Goal: Task Accomplishment & Management: Use online tool/utility

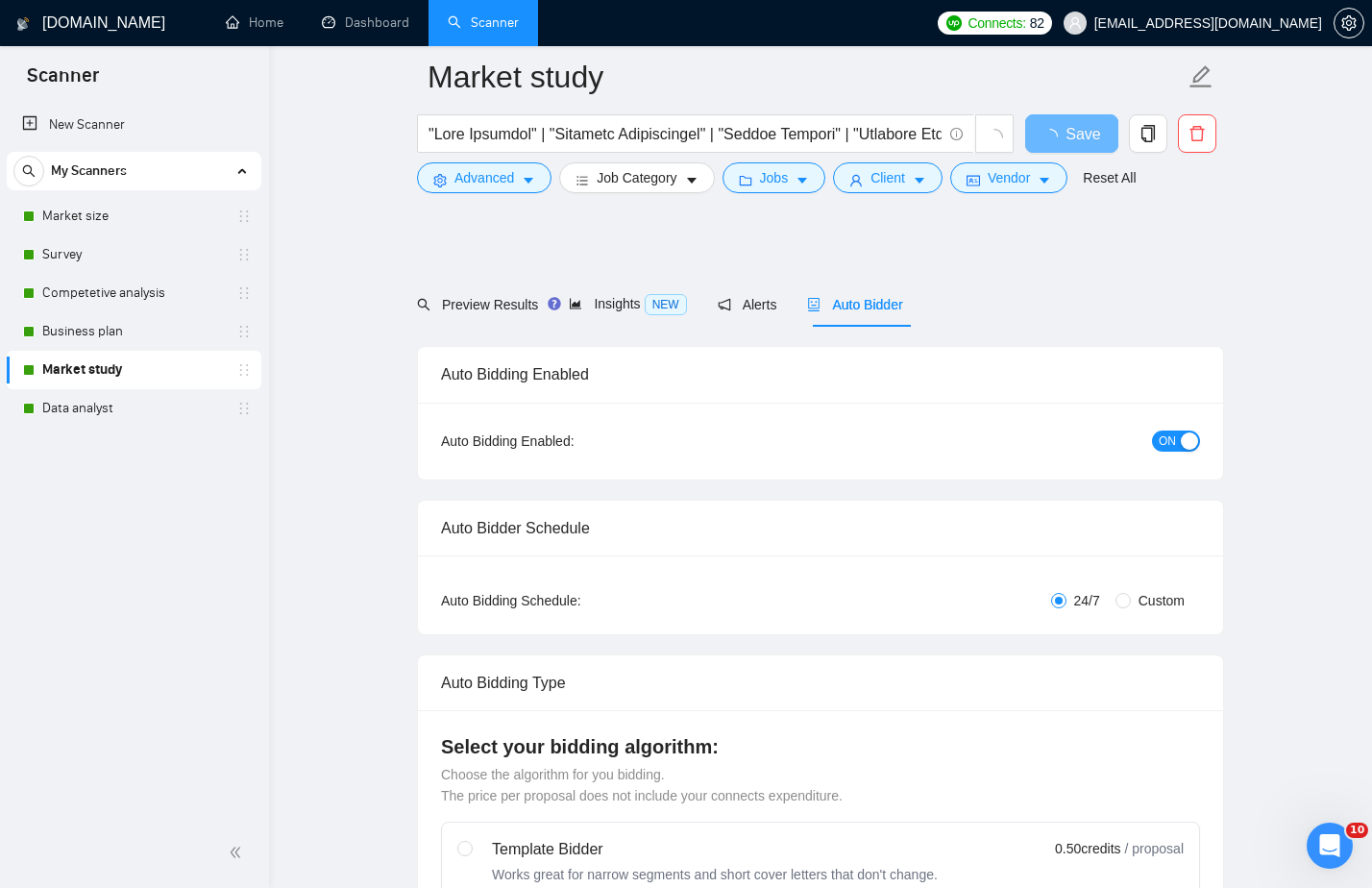
scroll to position [4608, 0]
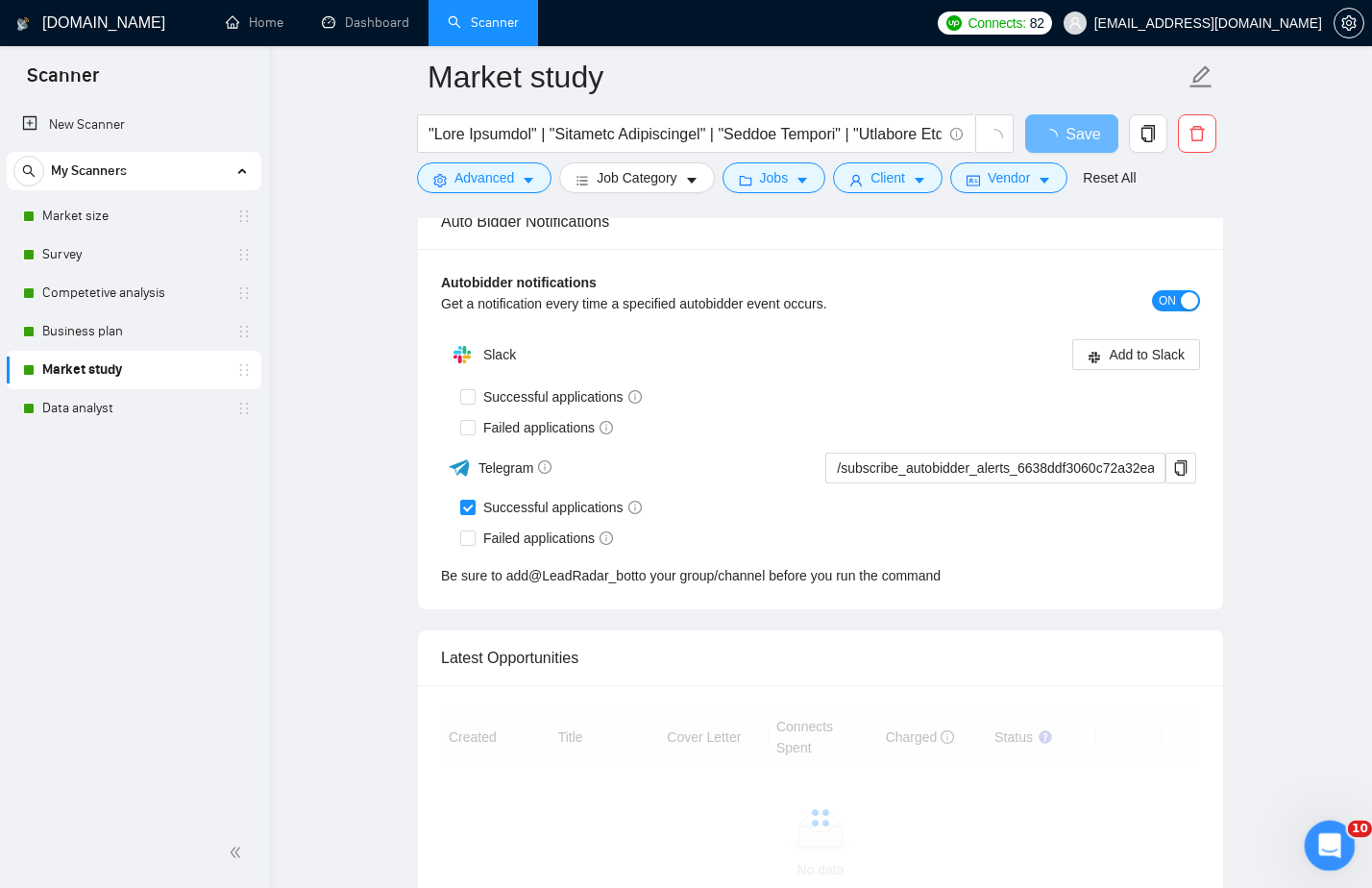
click at [1330, 856] on icon "Open Intercom Messenger" at bounding box center [1327, 843] width 32 height 32
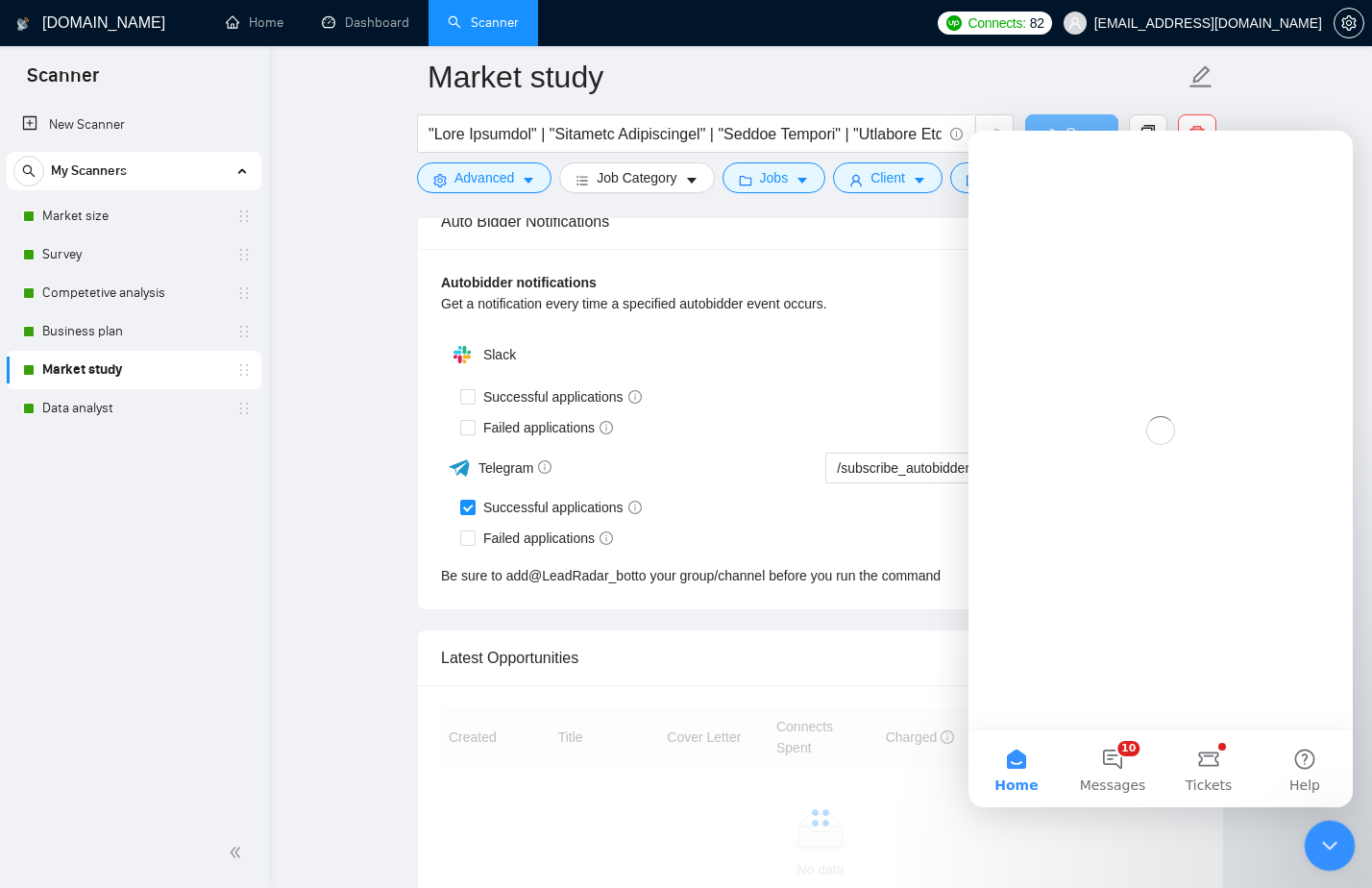
scroll to position [0, 0]
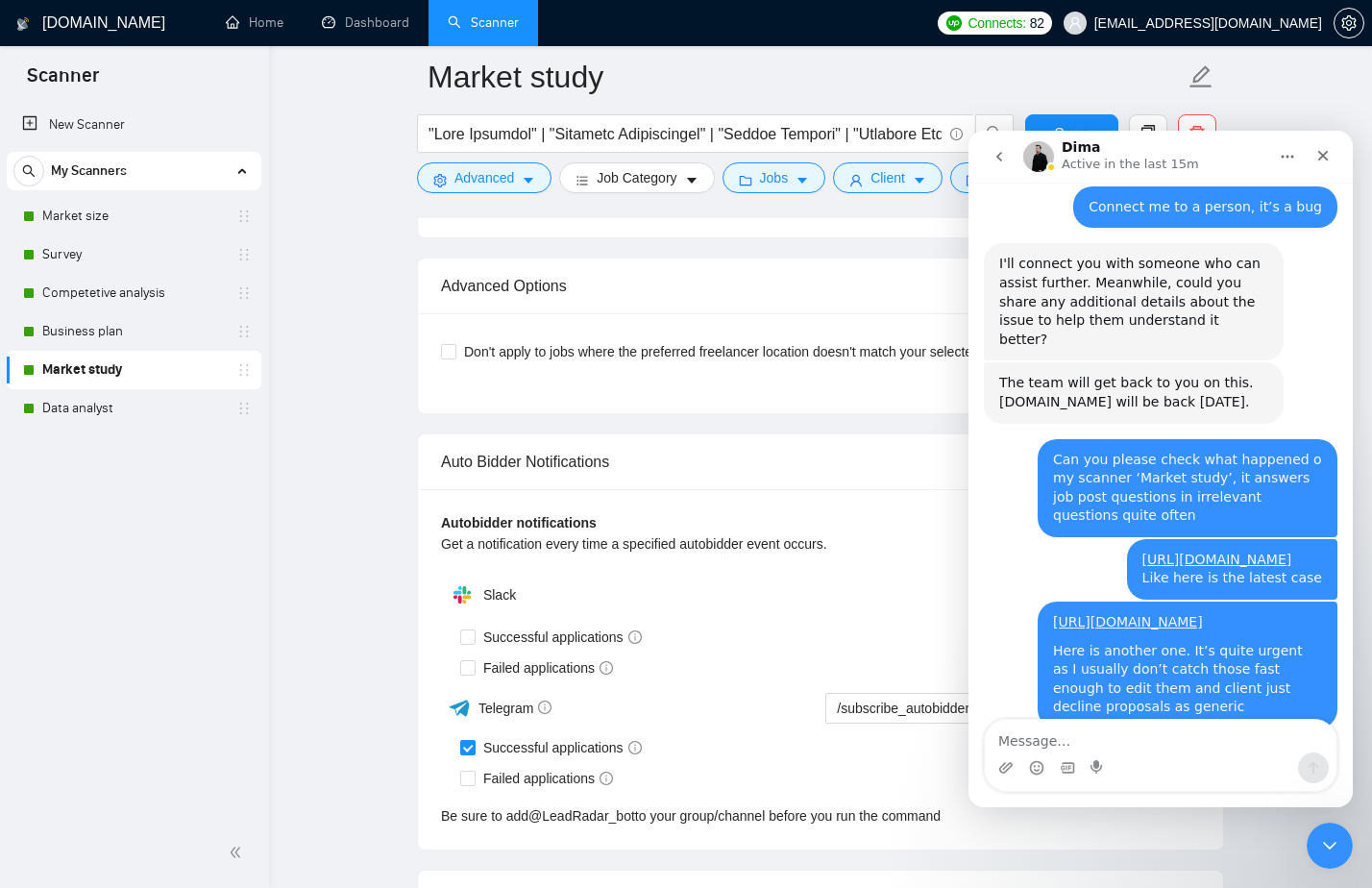
scroll to position [2107, 0]
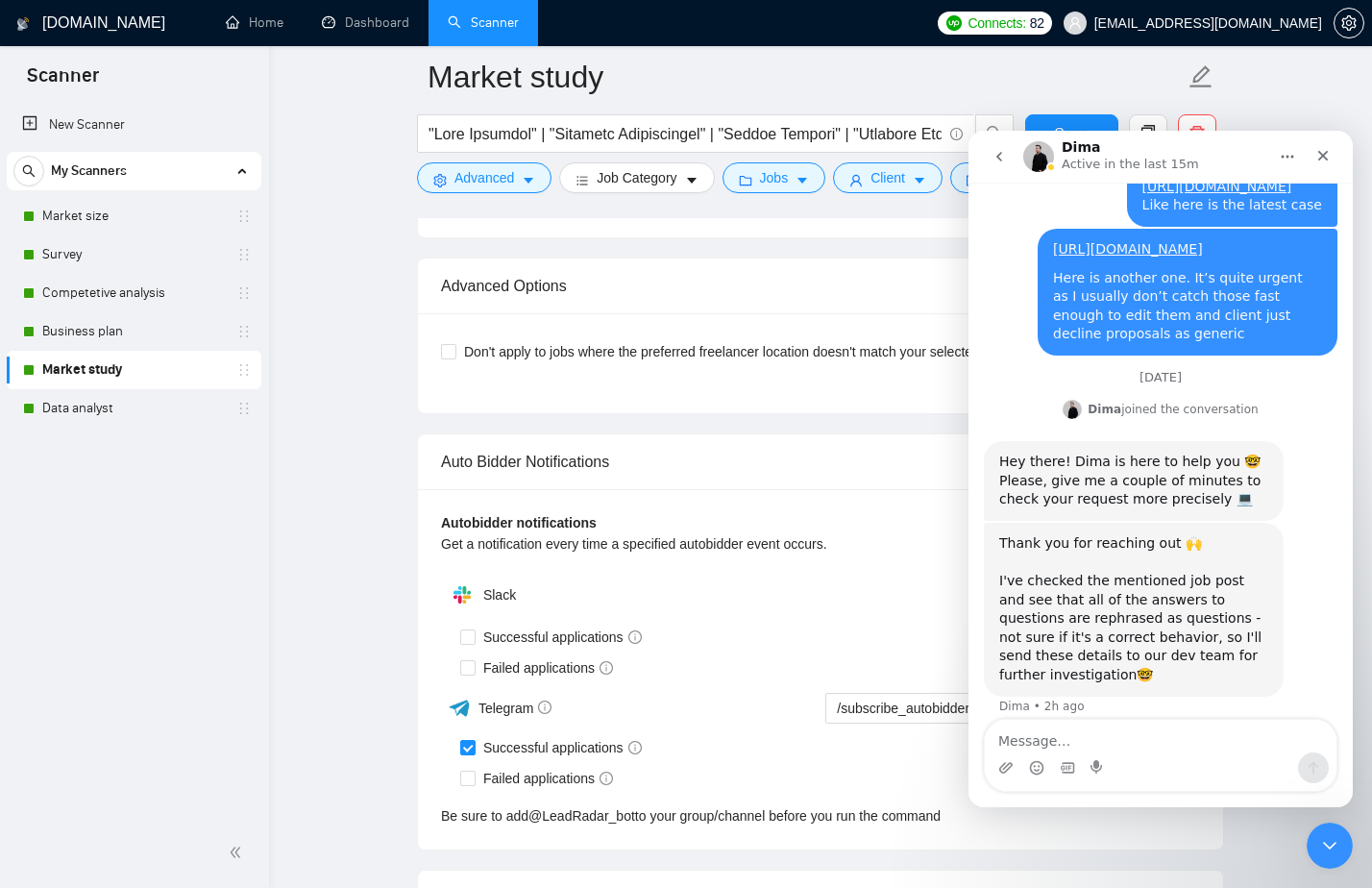
click at [1089, 743] on textarea "Message…" at bounding box center [1161, 736] width 352 height 33
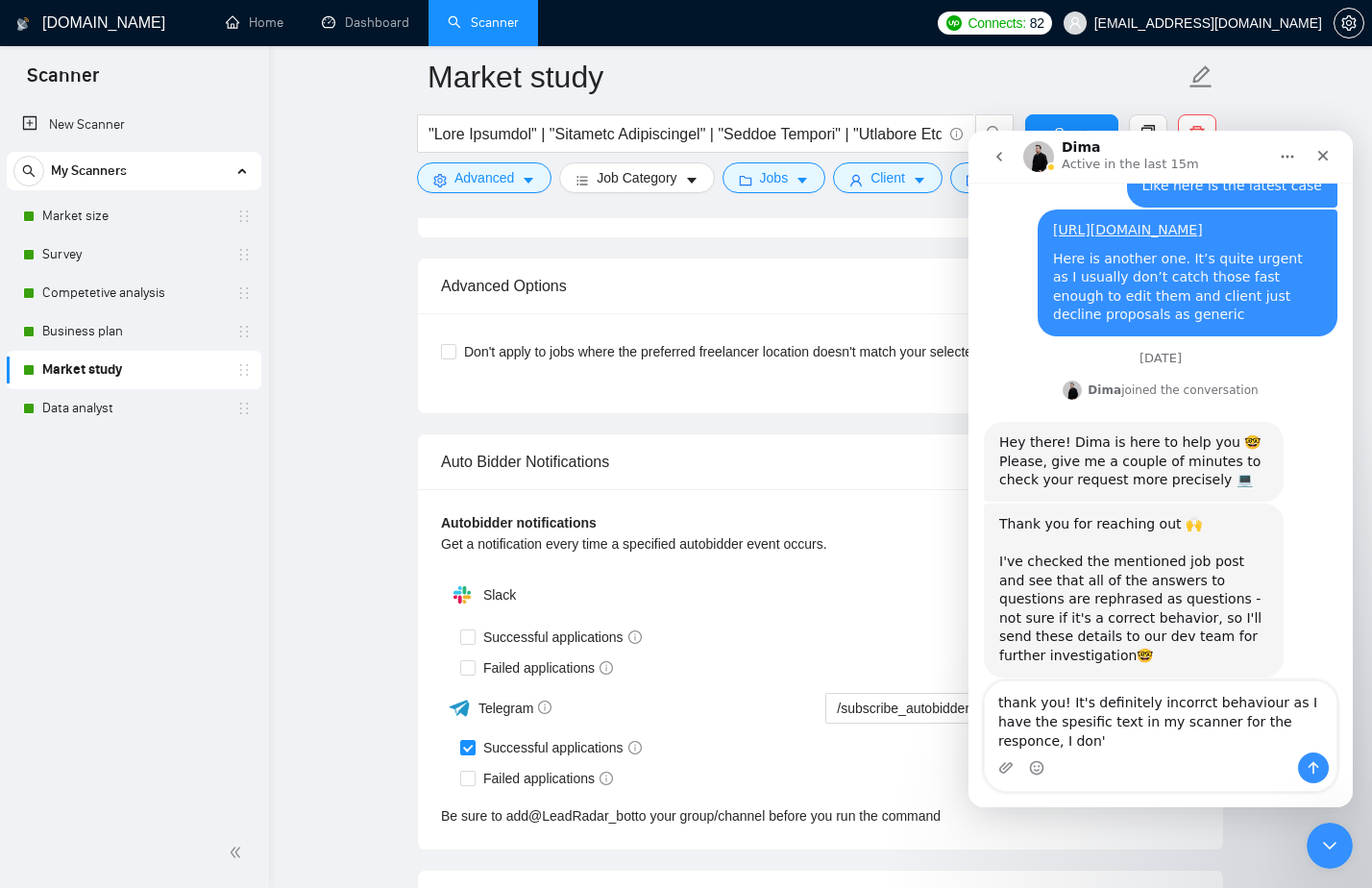
scroll to position [2146, 0]
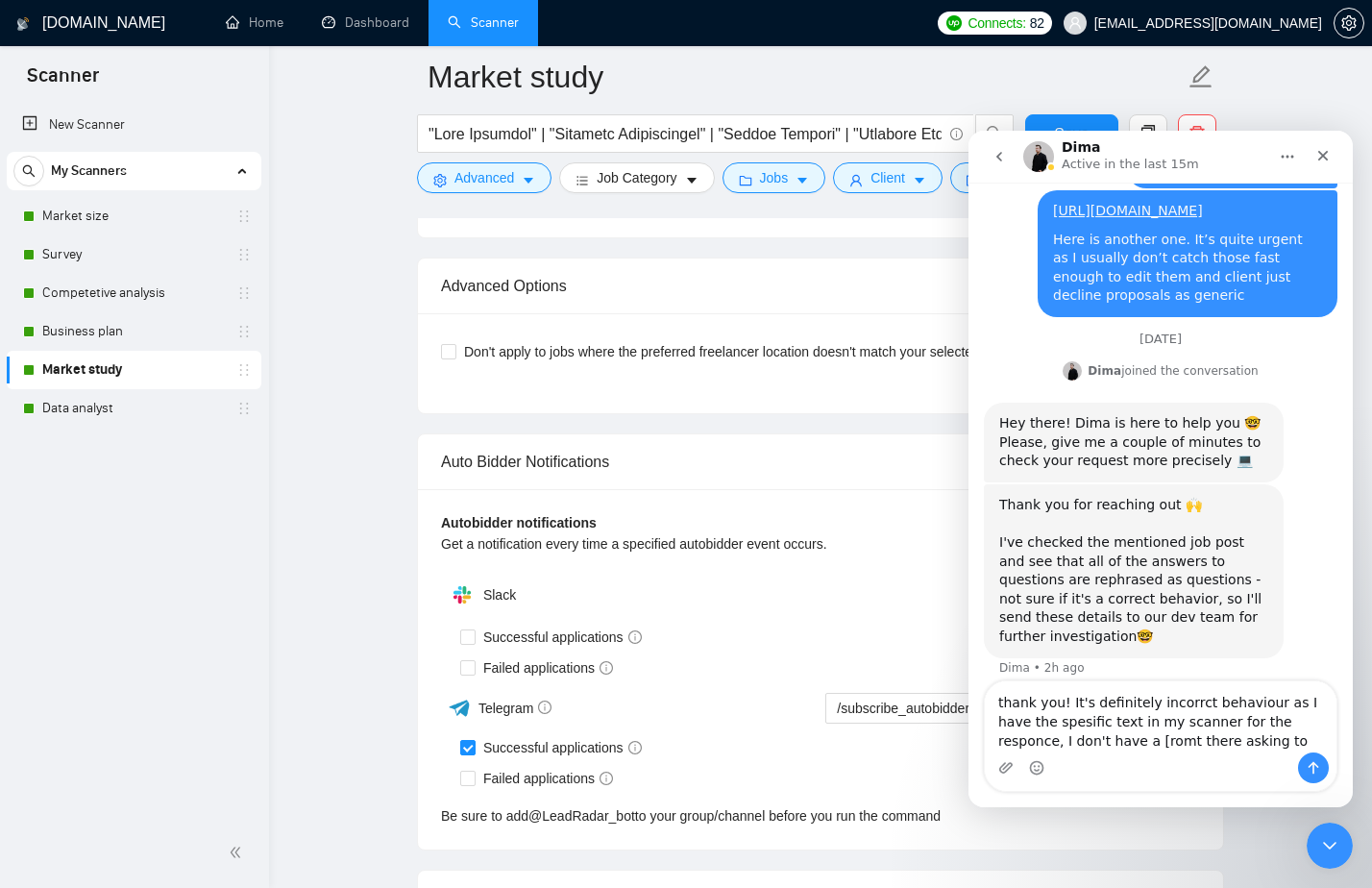
click at [1080, 742] on textarea "thank you! It's definitely incorrct behaviour as I have the spesific text in my…" at bounding box center [1161, 717] width 352 height 71
click at [1229, 739] on textarea "thank you! It's definitely incorrct behaviour as I have the spesific text in my…" at bounding box center [1161, 717] width 352 height 71
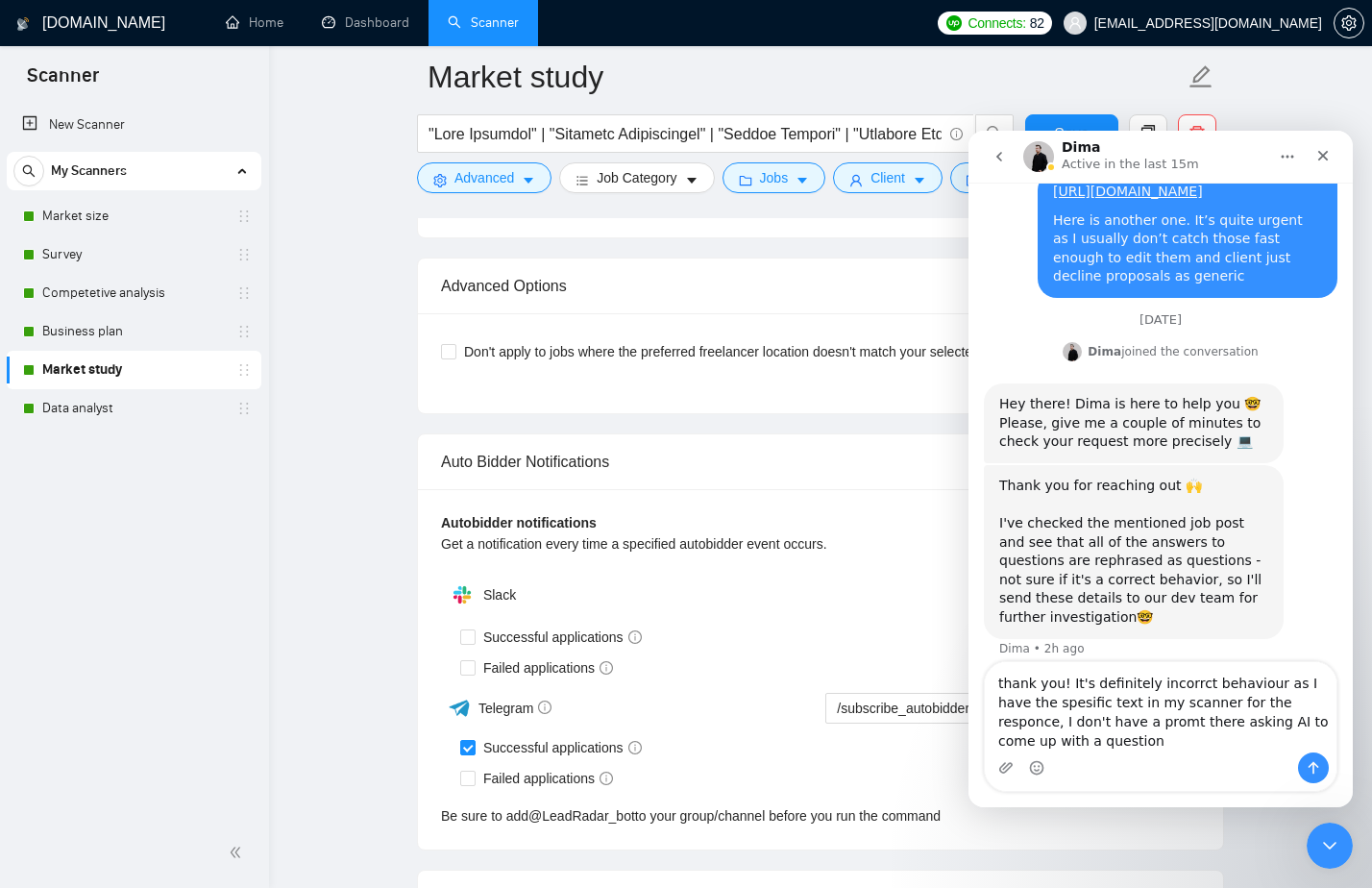
type textarea "thank you! It's definitely incorrct behaviour as I have the spesific text in my…"
click at [1324, 767] on button "Send a message…" at bounding box center [1313, 767] width 31 height 31
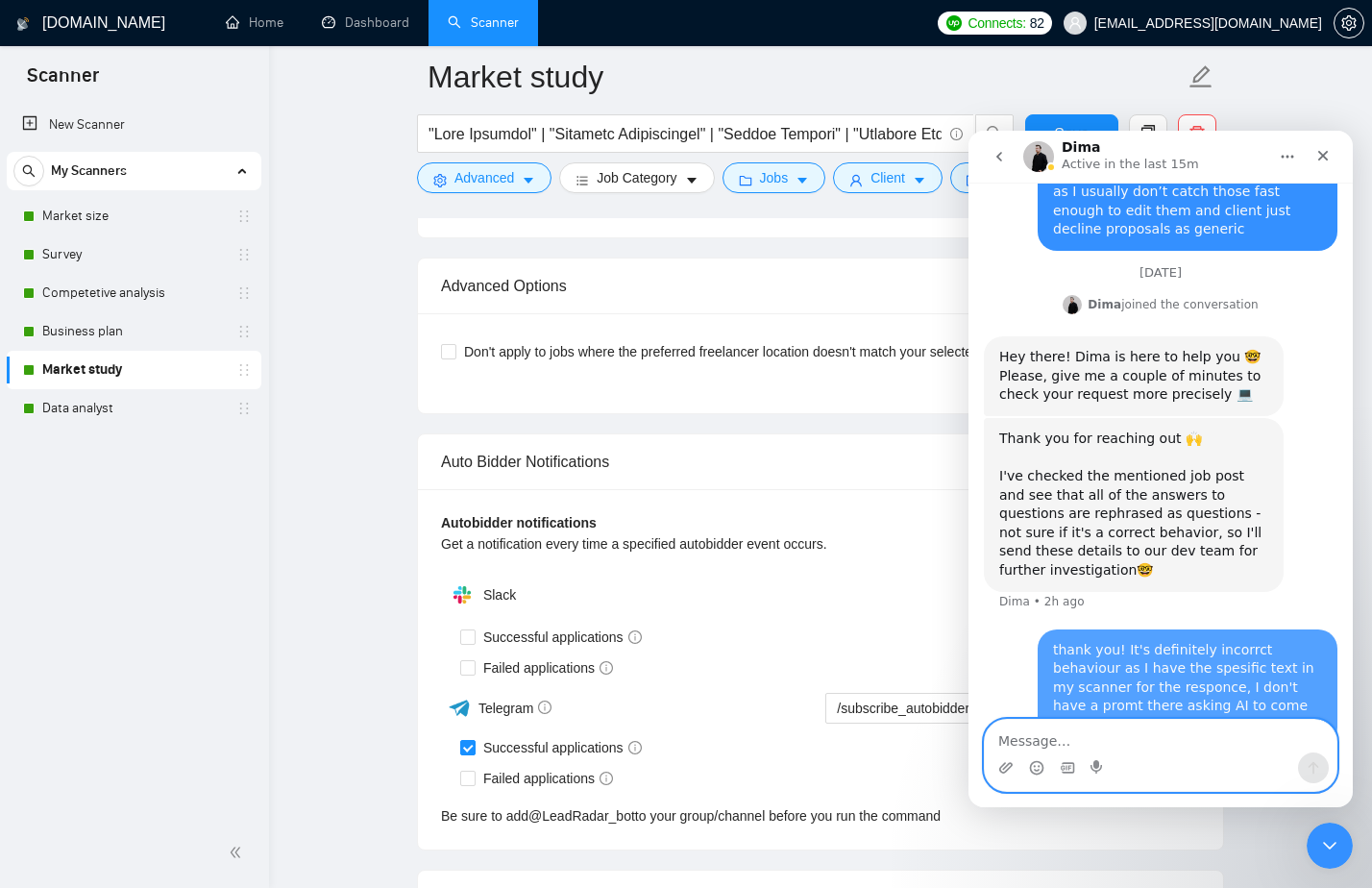
scroll to position [2219, 0]
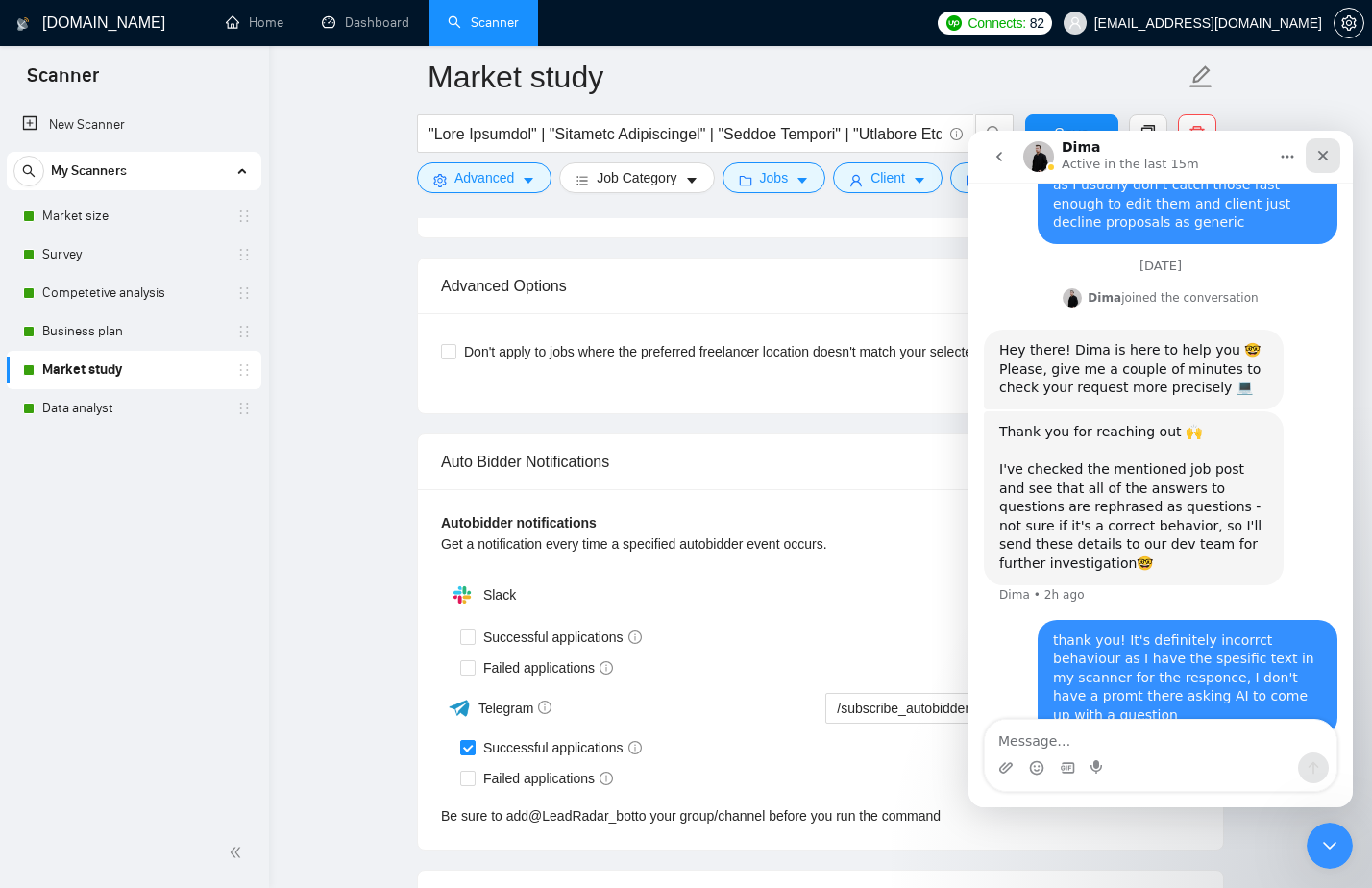
click at [1328, 151] on icon "Close" at bounding box center [1324, 156] width 16 height 16
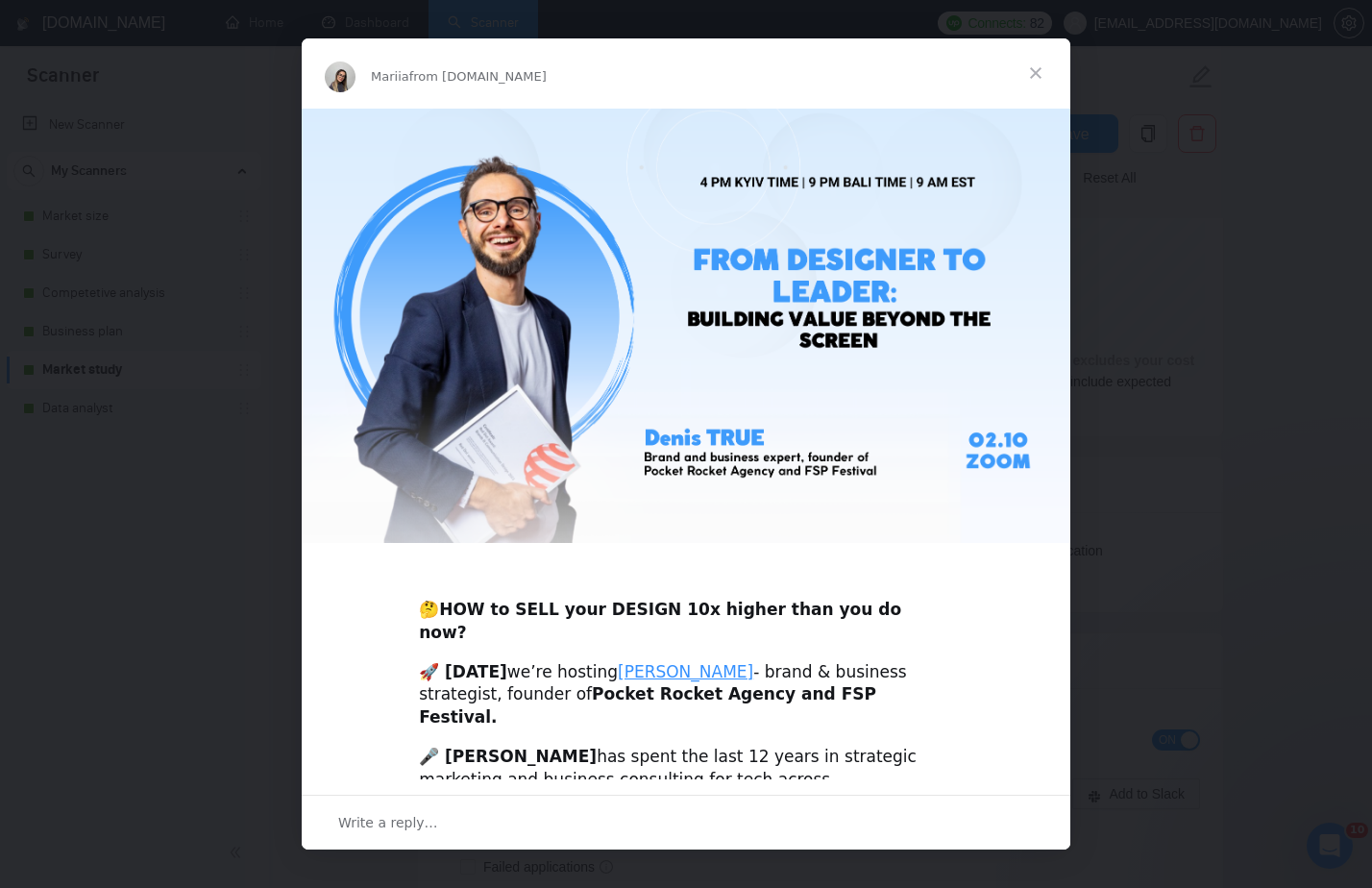
scroll to position [4328, 0]
click at [1039, 75] on span "Close" at bounding box center [1036, 73] width 69 height 69
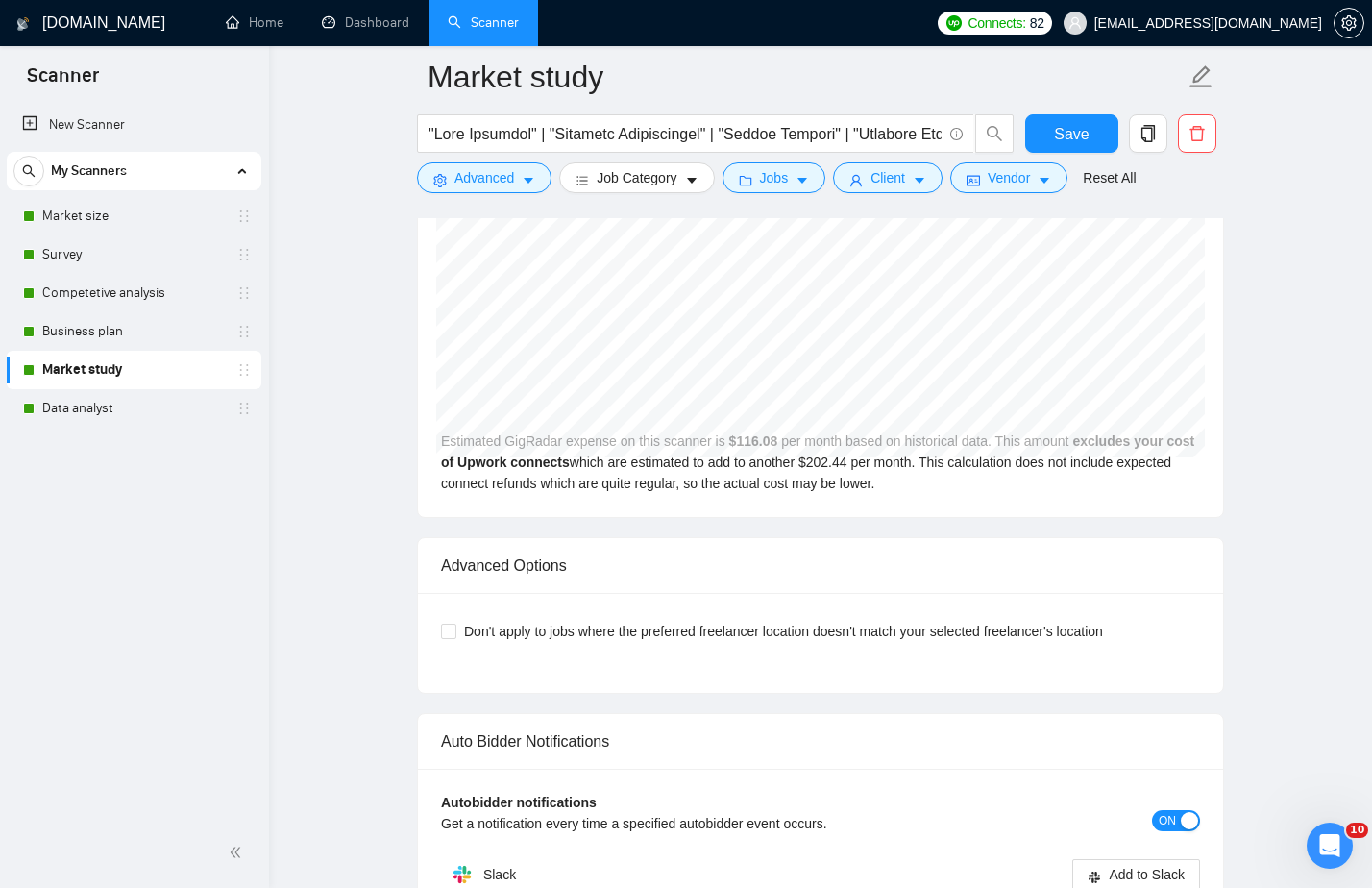
scroll to position [4247, 0]
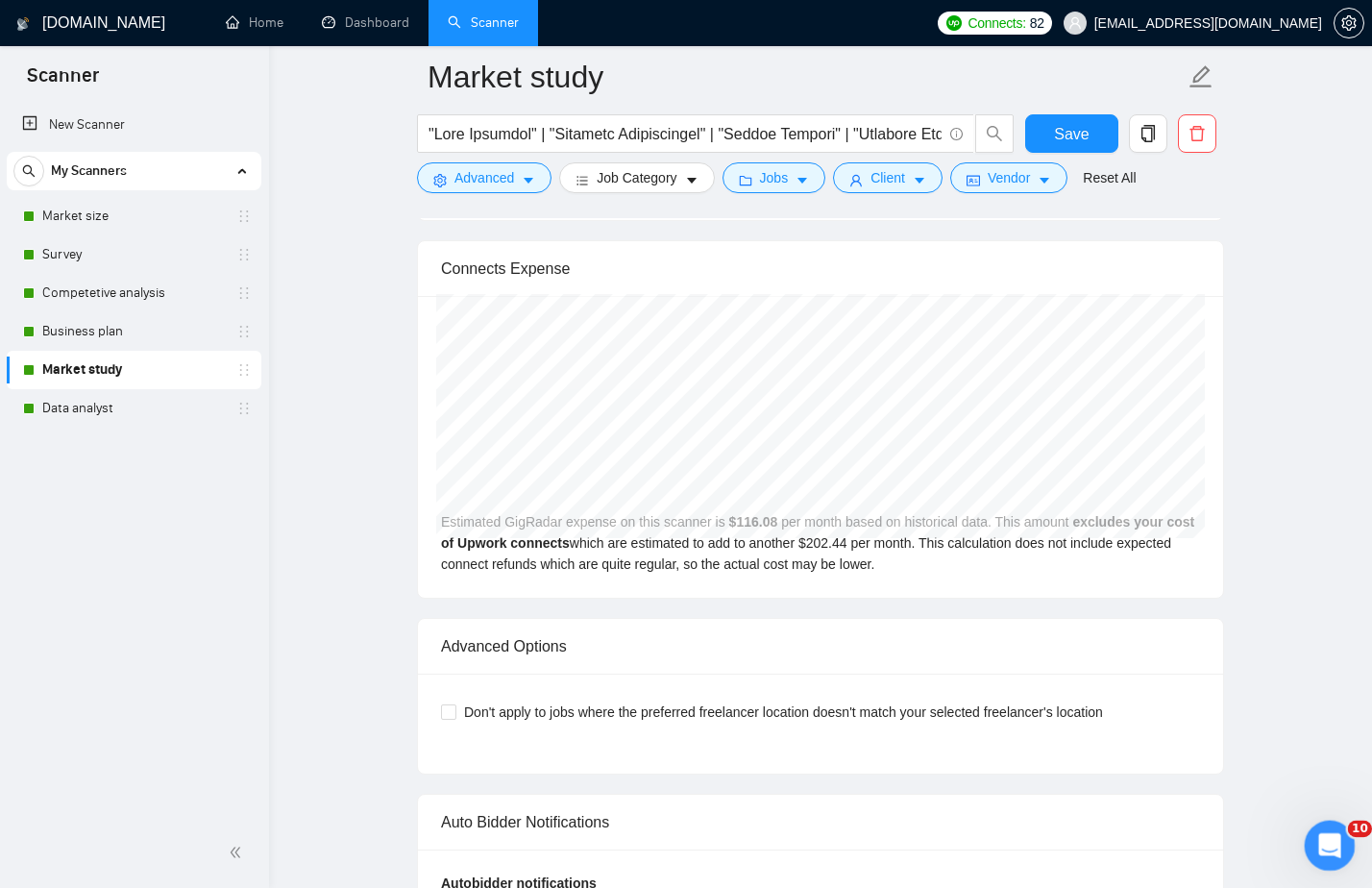
click at [1326, 855] on div "Open Intercom Messenger" at bounding box center [1326, 843] width 63 height 63
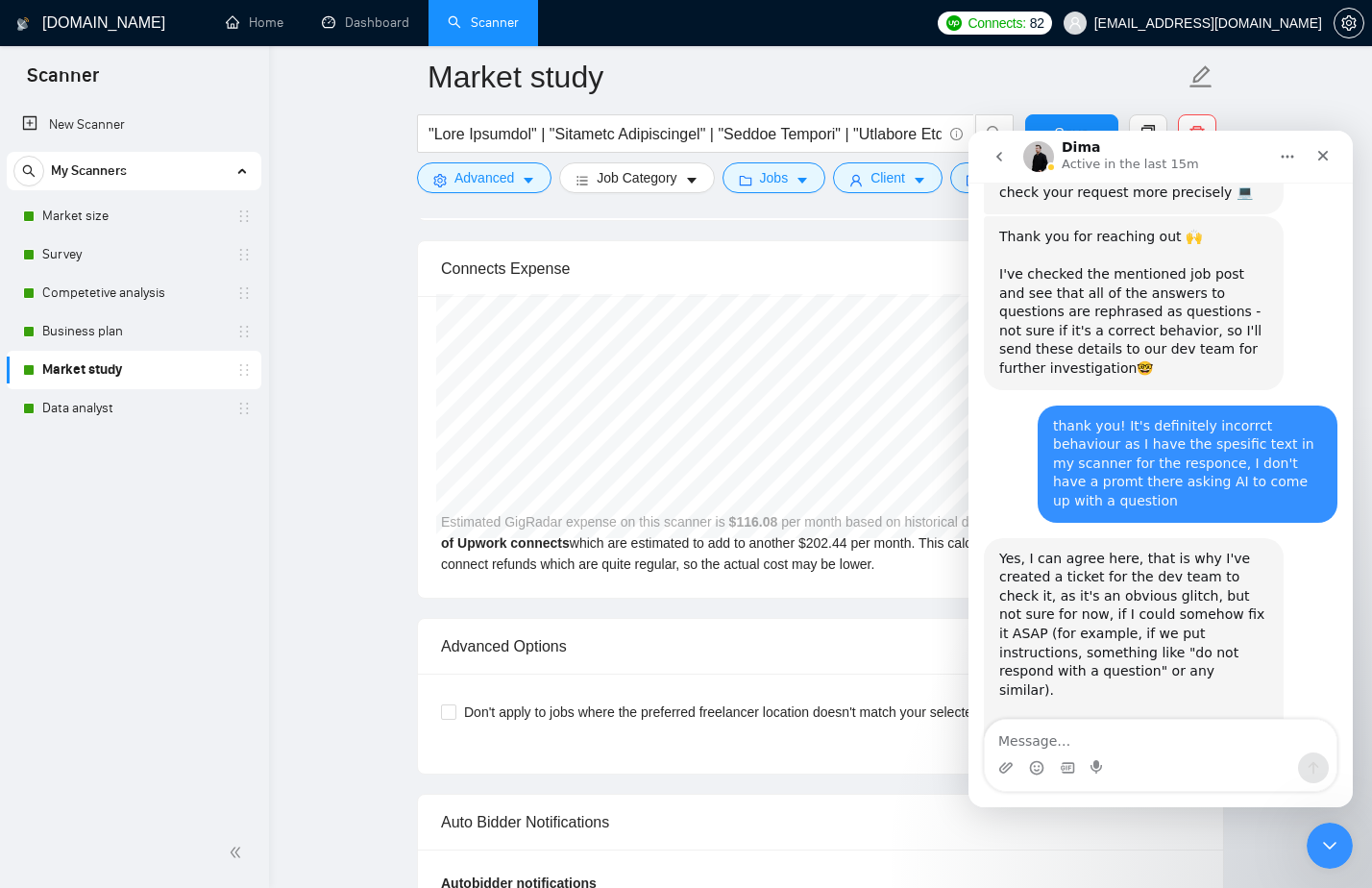
scroll to position [2458, 0]
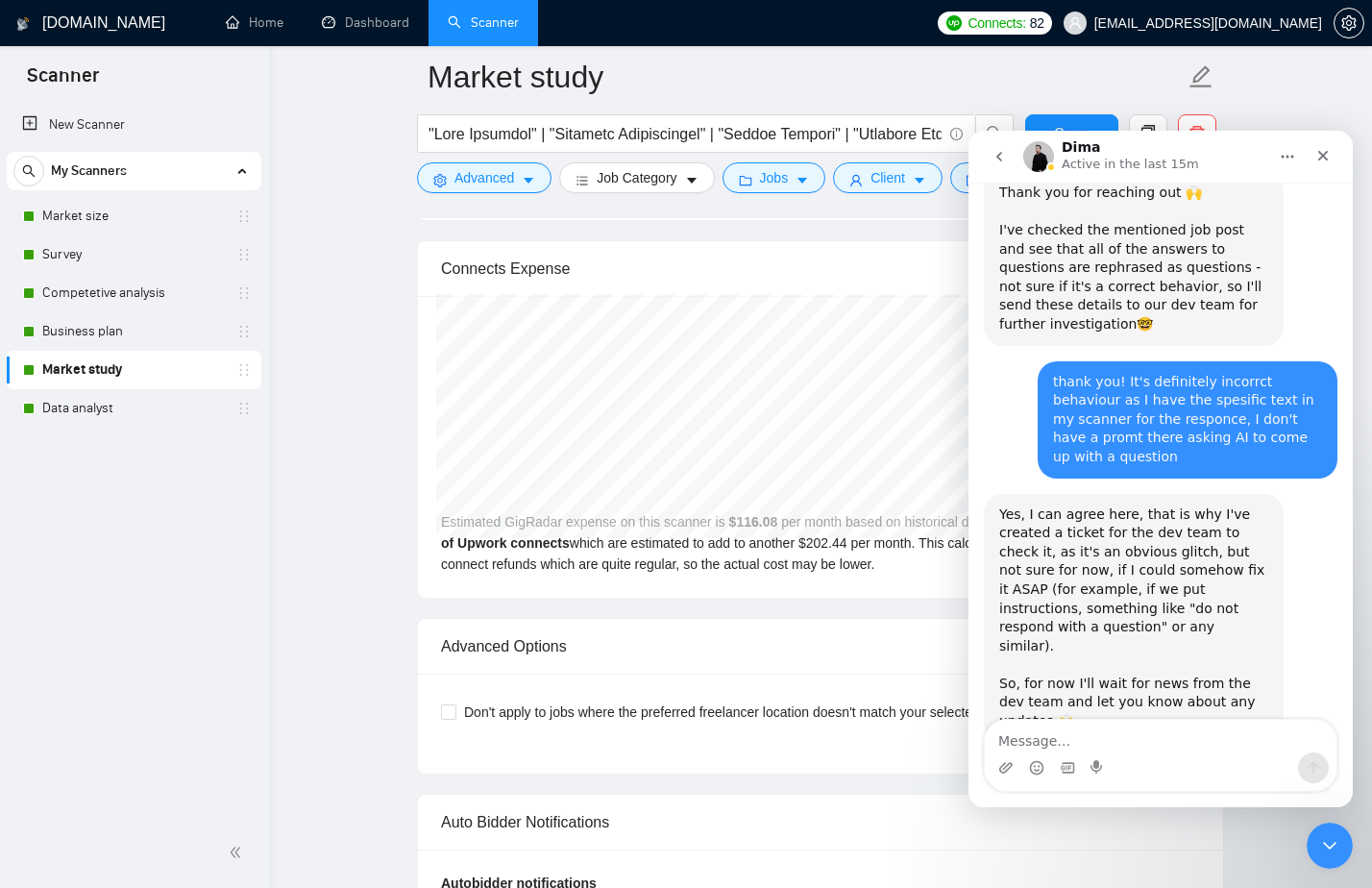
click at [1288, 587] on div "Yes, I can agree here, that is why I've created a ticket for the dev team to ch…" at bounding box center [1160, 639] width 353 height 291
click at [1130, 754] on div "Intercom messenger" at bounding box center [1161, 767] width 352 height 31
click at [1125, 745] on textarea "Message…" at bounding box center [1161, 736] width 352 height 33
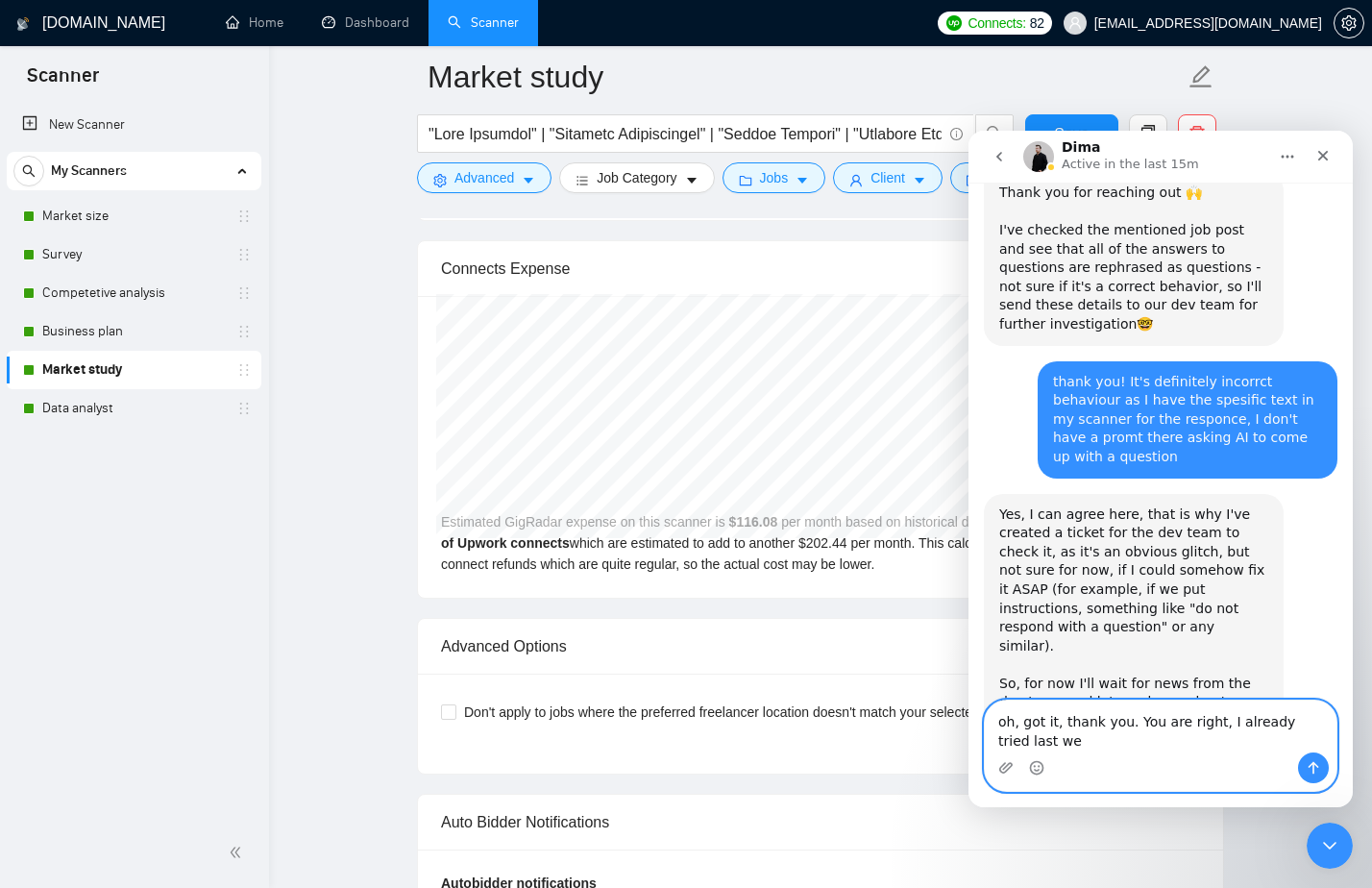
scroll to position [2477, 0]
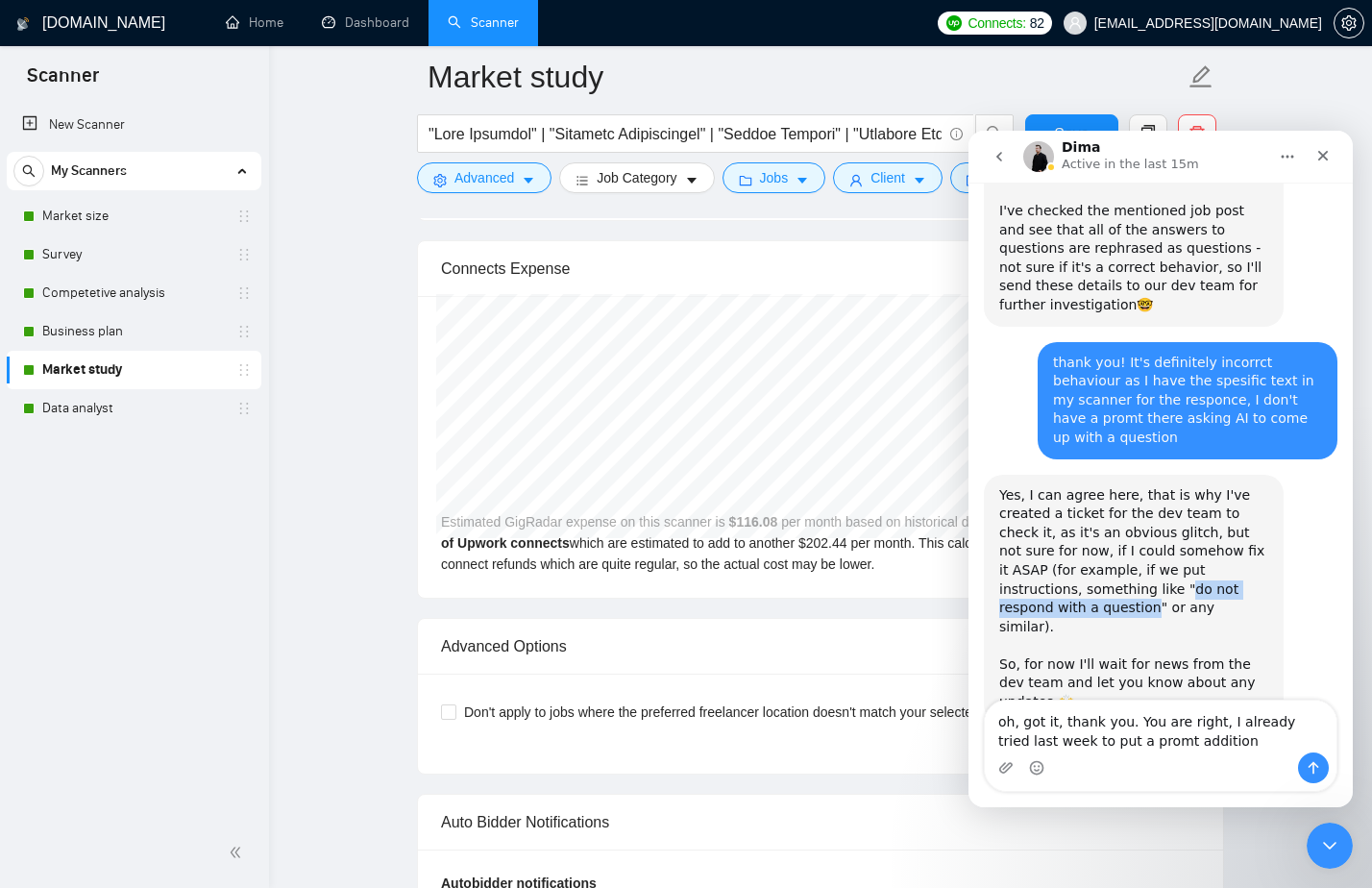
drag, startPoint x: 1031, startPoint y: 550, endPoint x: 1223, endPoint y: 546, distance: 192.0
click at [1223, 546] on div "Yes, I can agree here, that is why I've created a ticket for the dev team to ch…" at bounding box center [1134, 599] width 269 height 225
copy div "do not respond with a question"
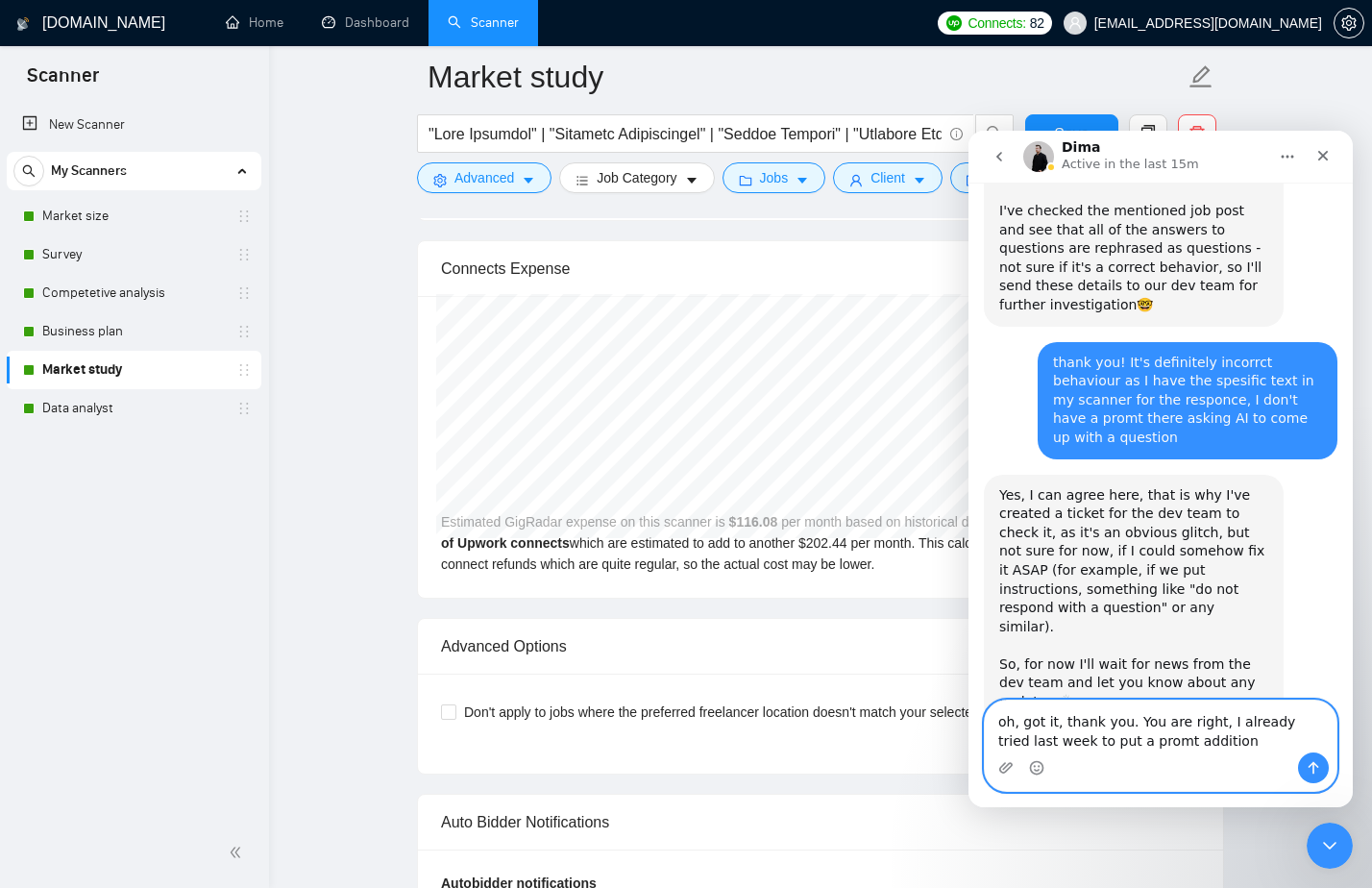
click at [1192, 743] on textarea "oh, got it, thank you. You are right, I already tried last week to put a promt …" at bounding box center [1161, 726] width 352 height 51
paste textarea "do not respond with a question"
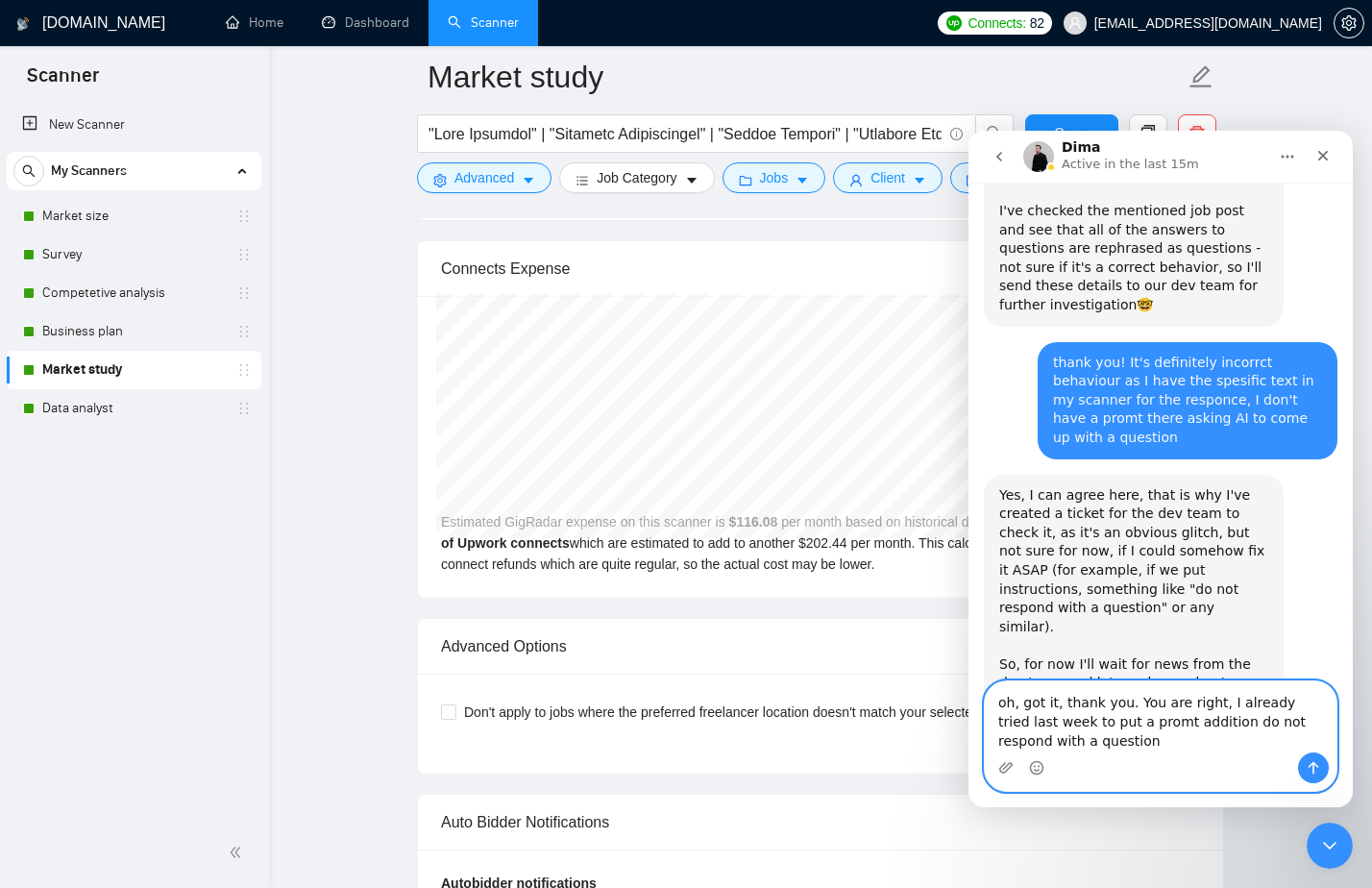
scroll to position [2497, 0]
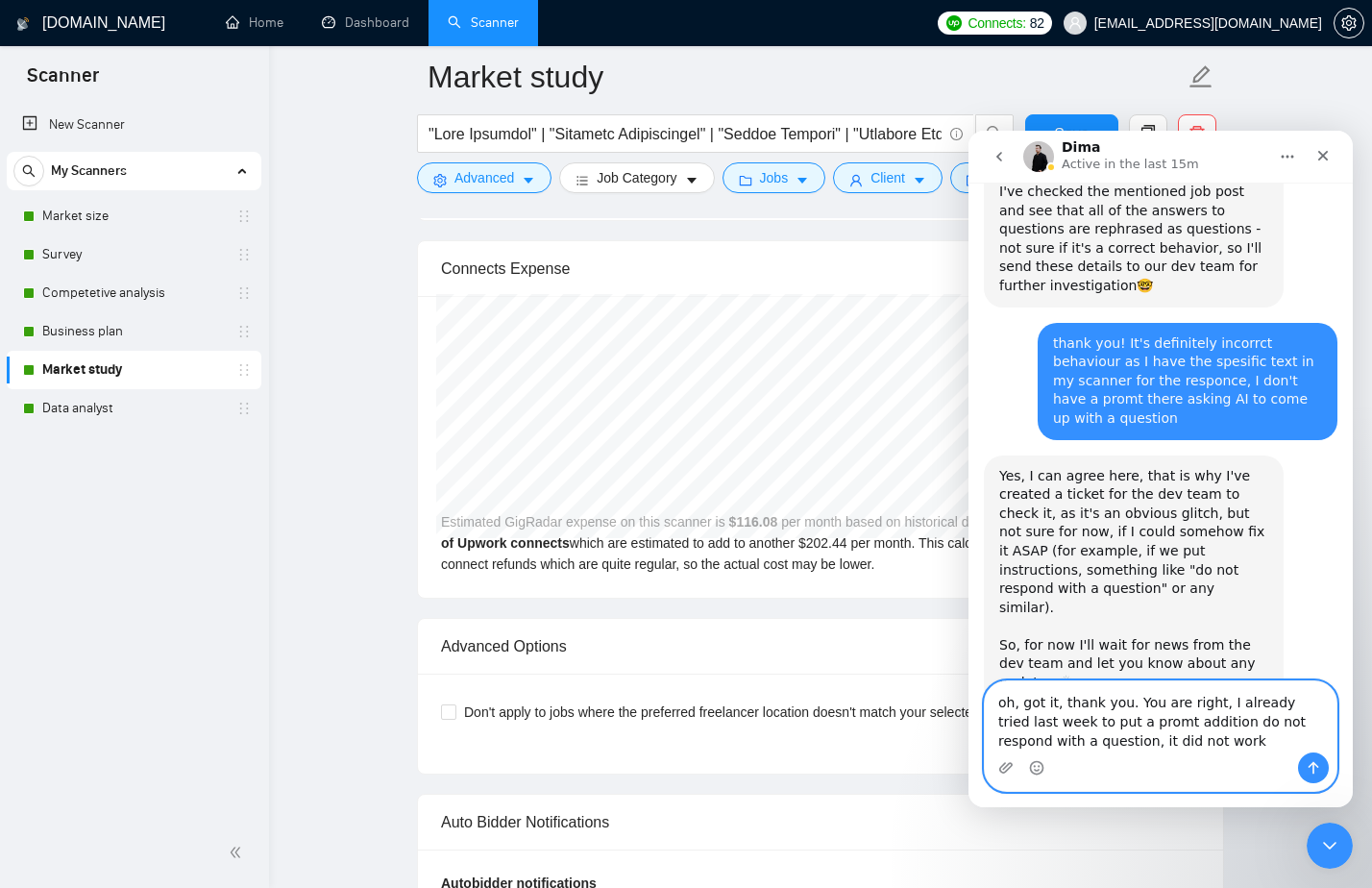
type textarea "oh, got it, thank you. You are right, I already tried last week to put a promt …"
click at [1321, 775] on button "Send a message…" at bounding box center [1313, 767] width 31 height 31
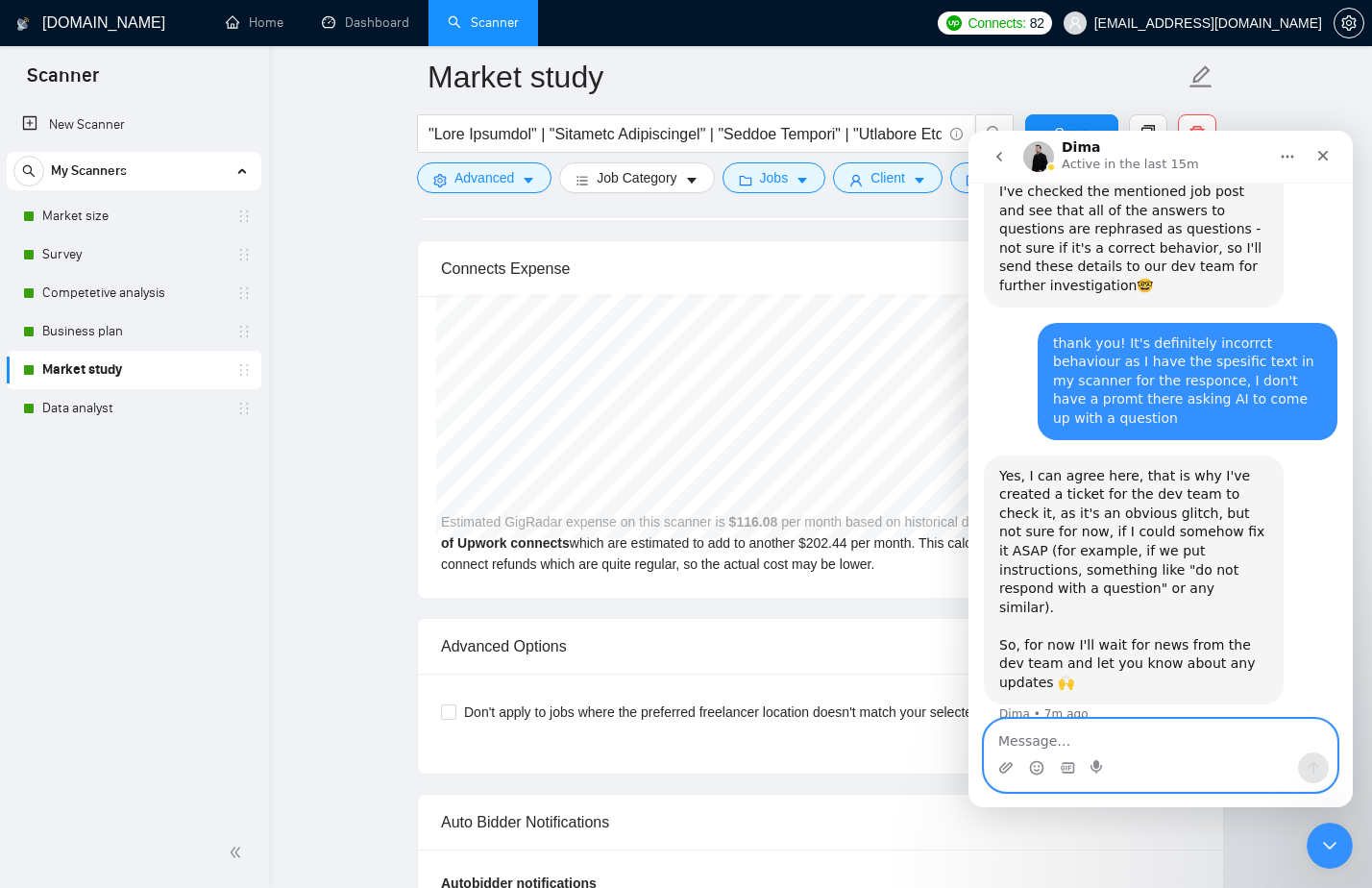
scroll to position [2569, 0]
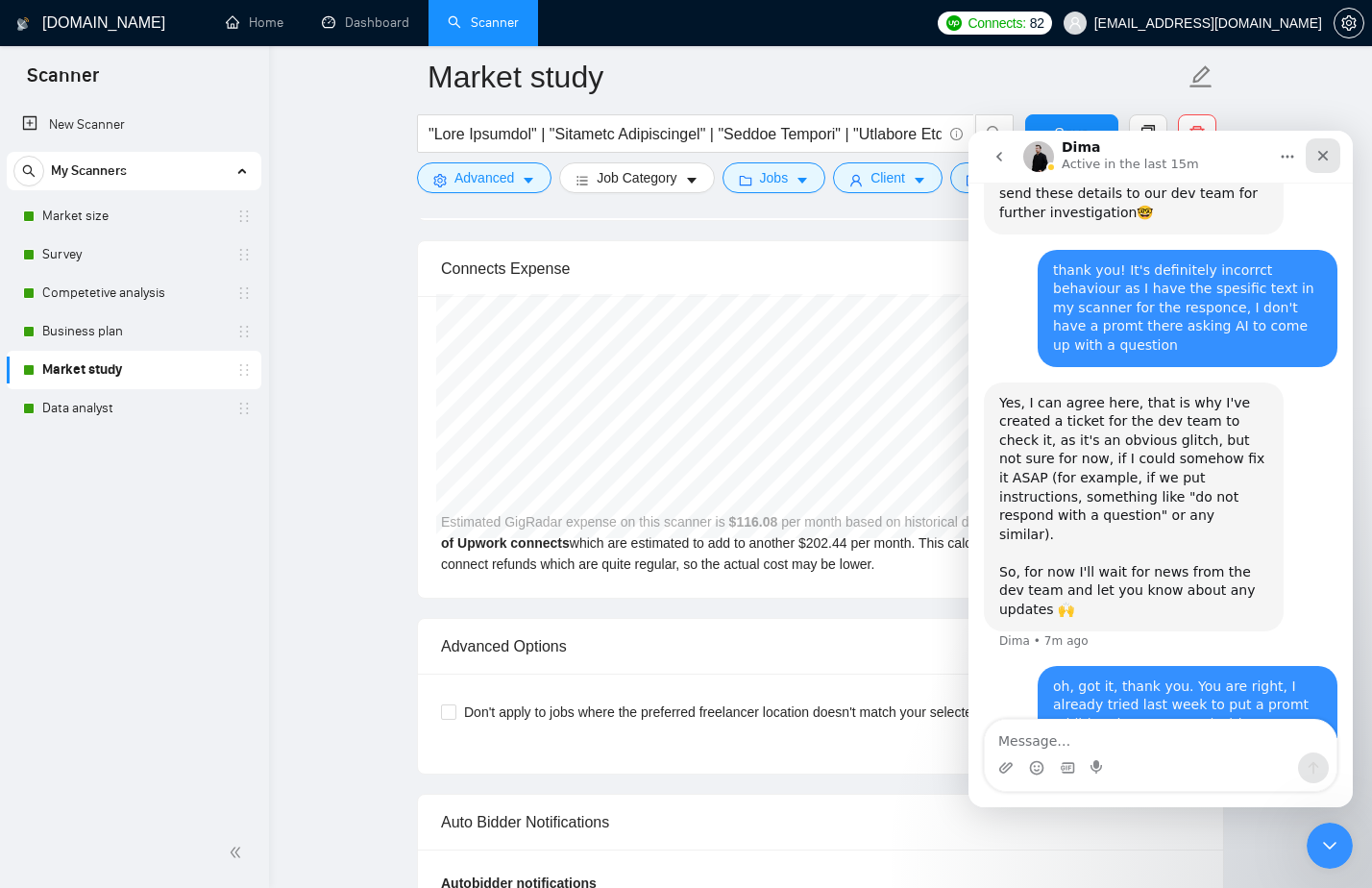
click at [1328, 151] on icon "Close" at bounding box center [1324, 156] width 16 height 16
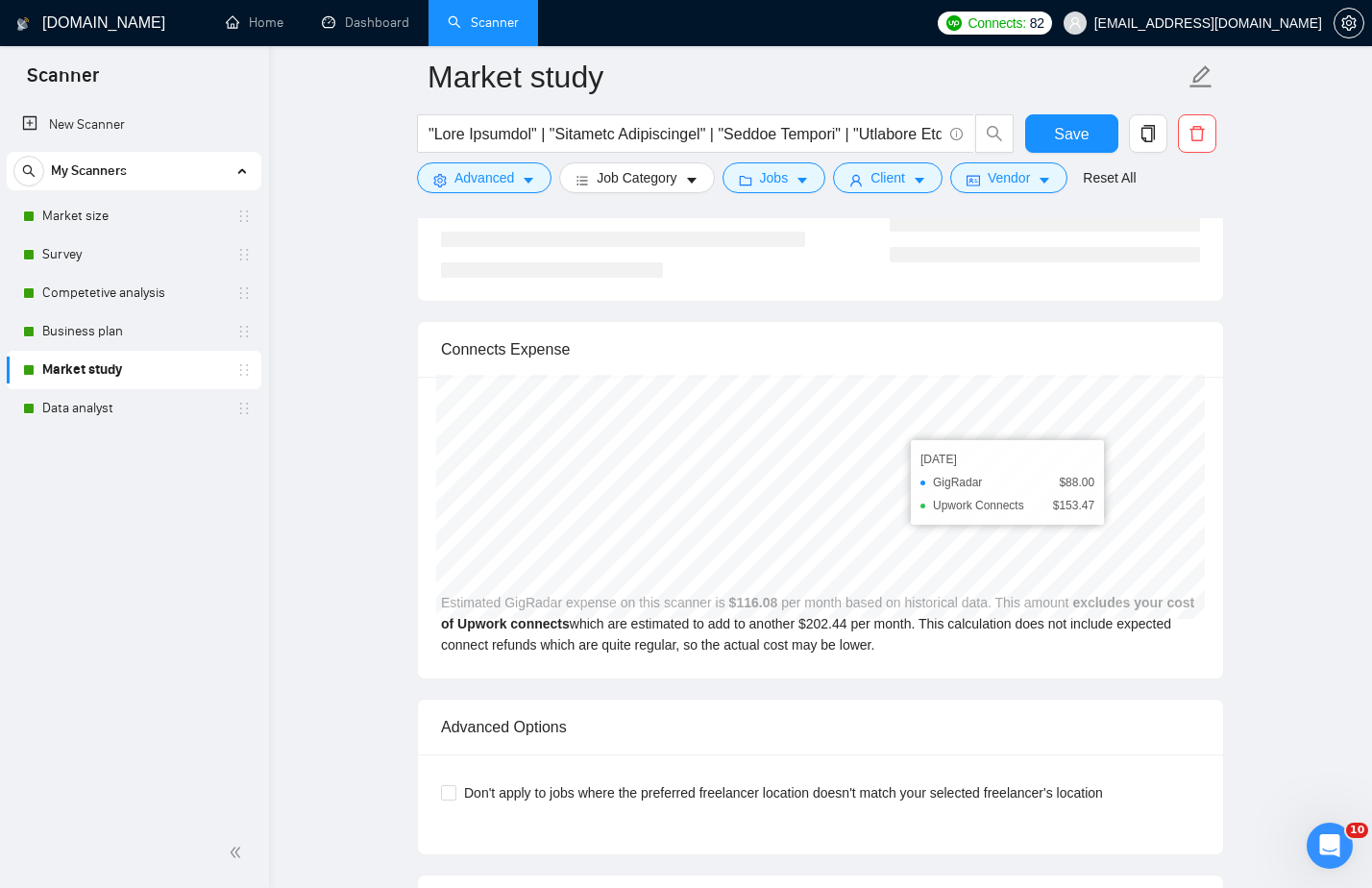
scroll to position [4086, 0]
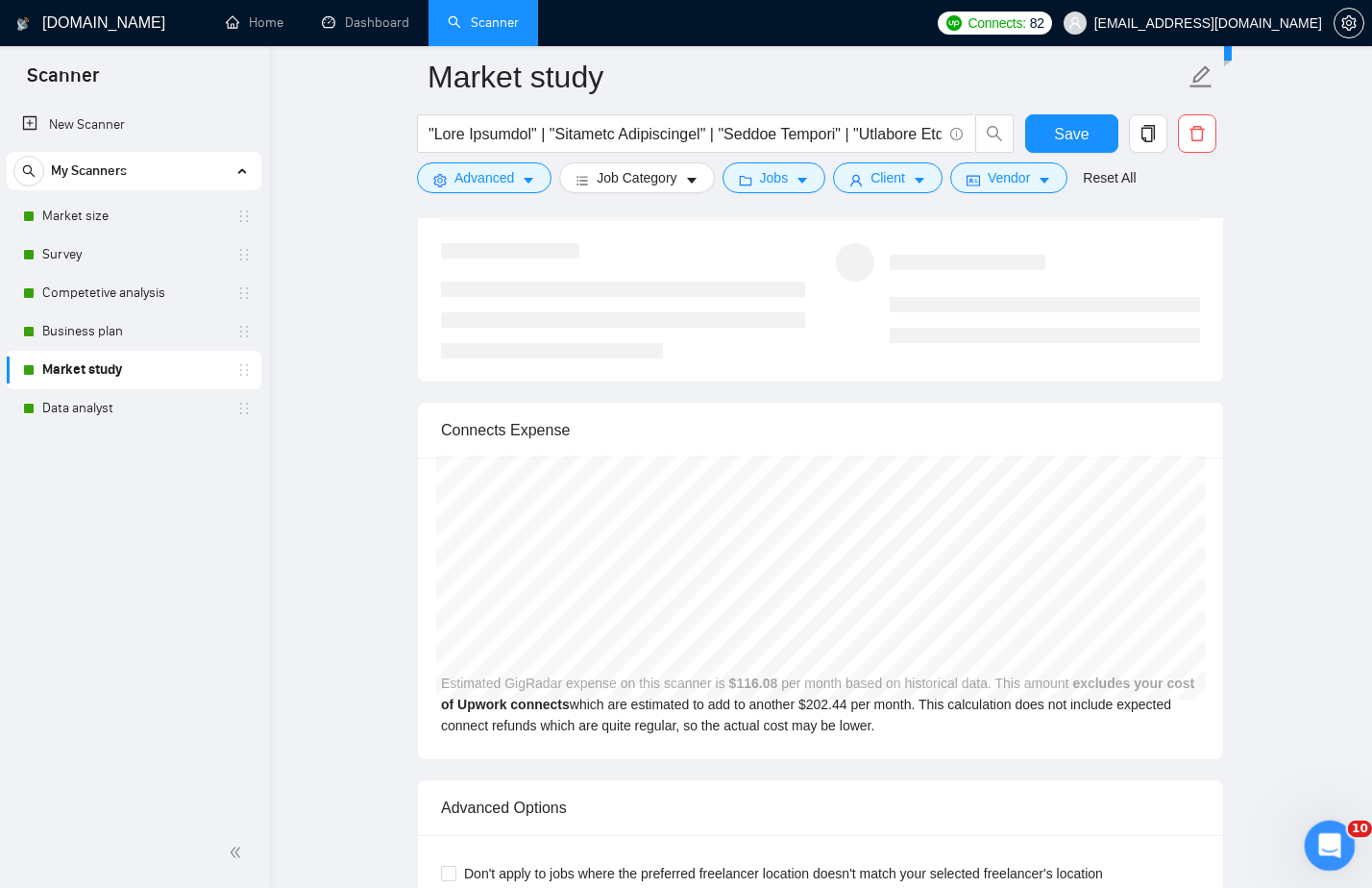
click at [1313, 841] on div "Open Intercom Messenger" at bounding box center [1326, 843] width 63 height 63
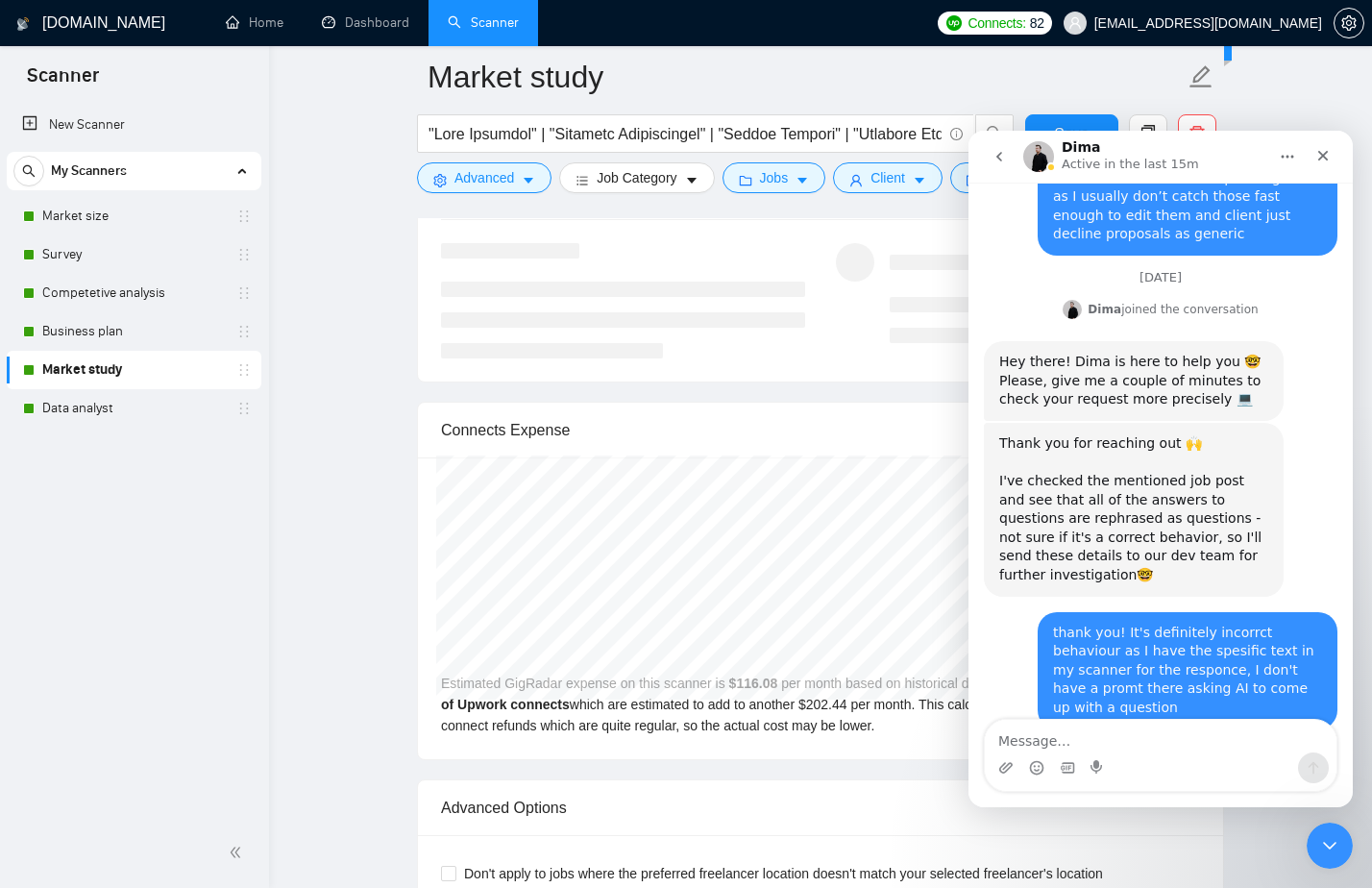
scroll to position [2569, 0]
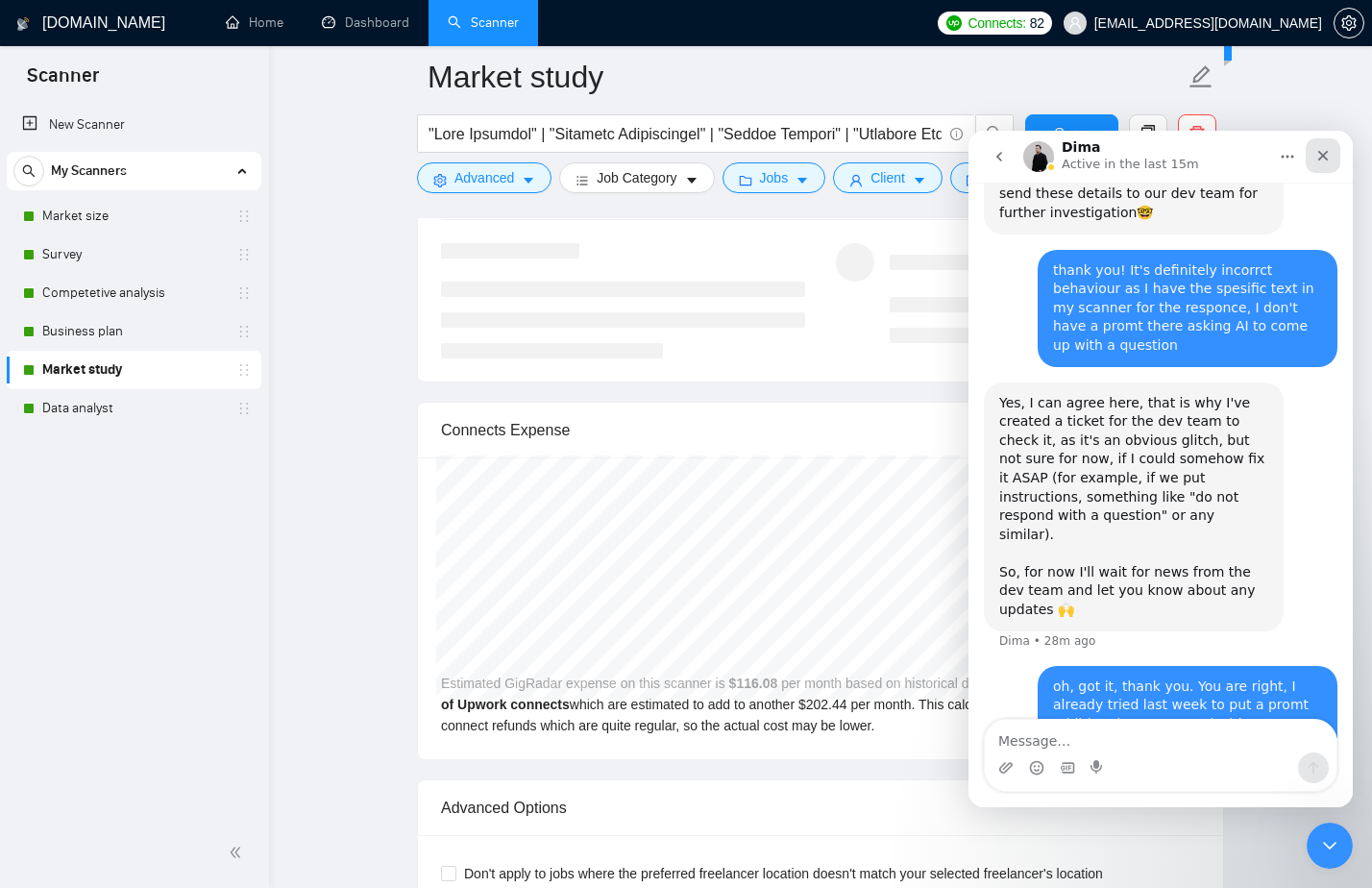
click at [1328, 155] on icon "Close" at bounding box center [1324, 156] width 16 height 16
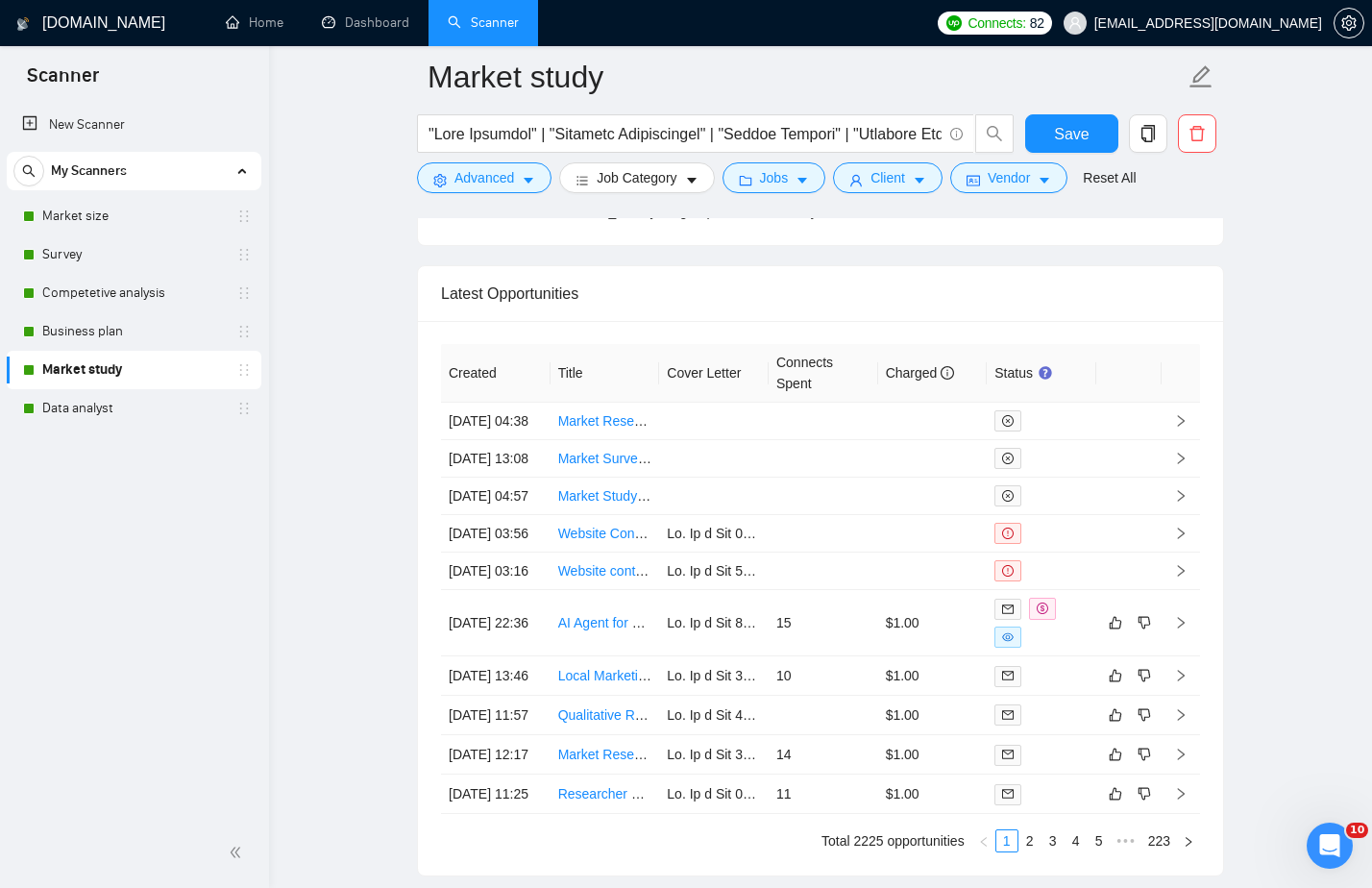
scroll to position [5233, 0]
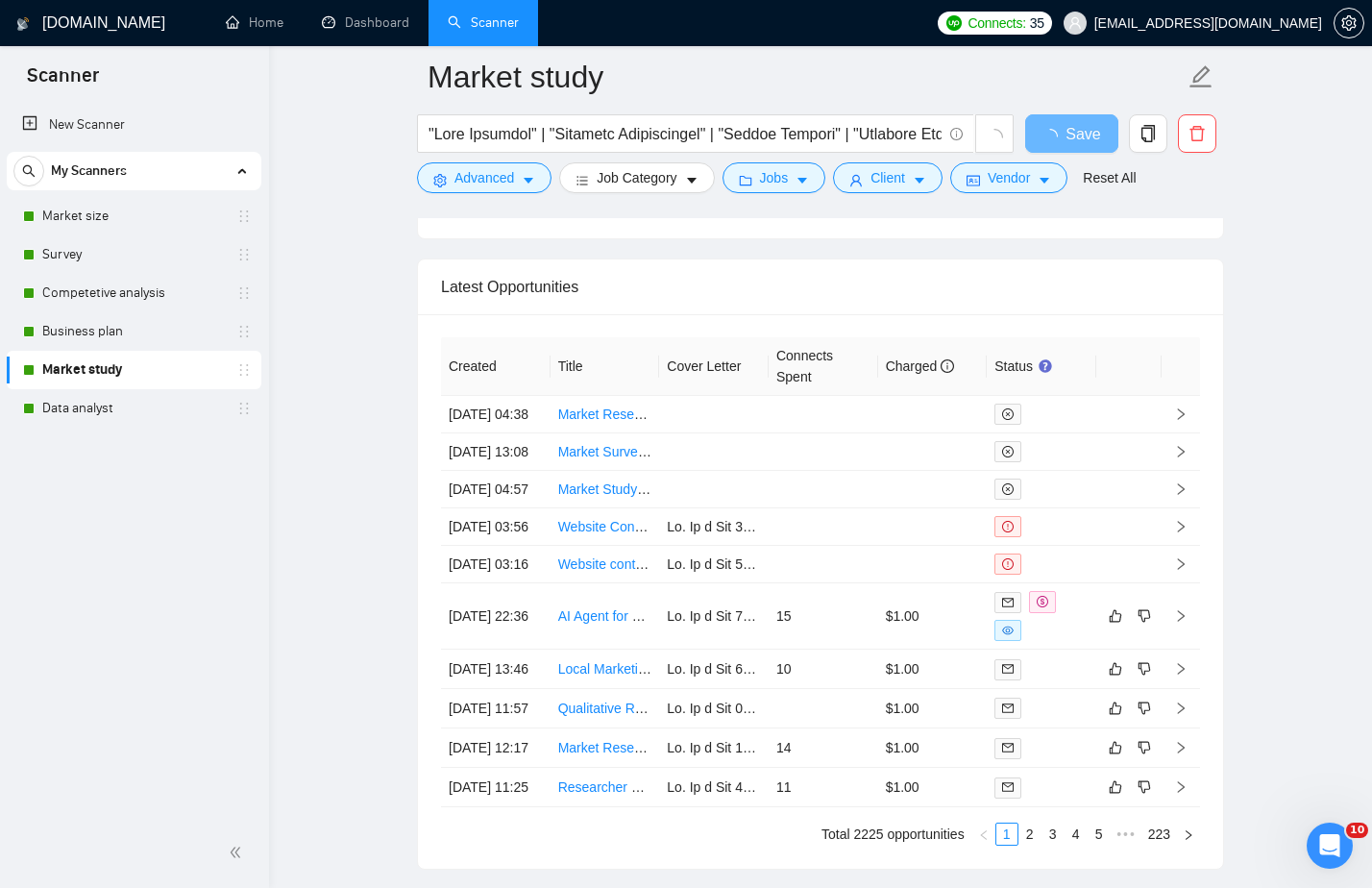
scroll to position [4978, 0]
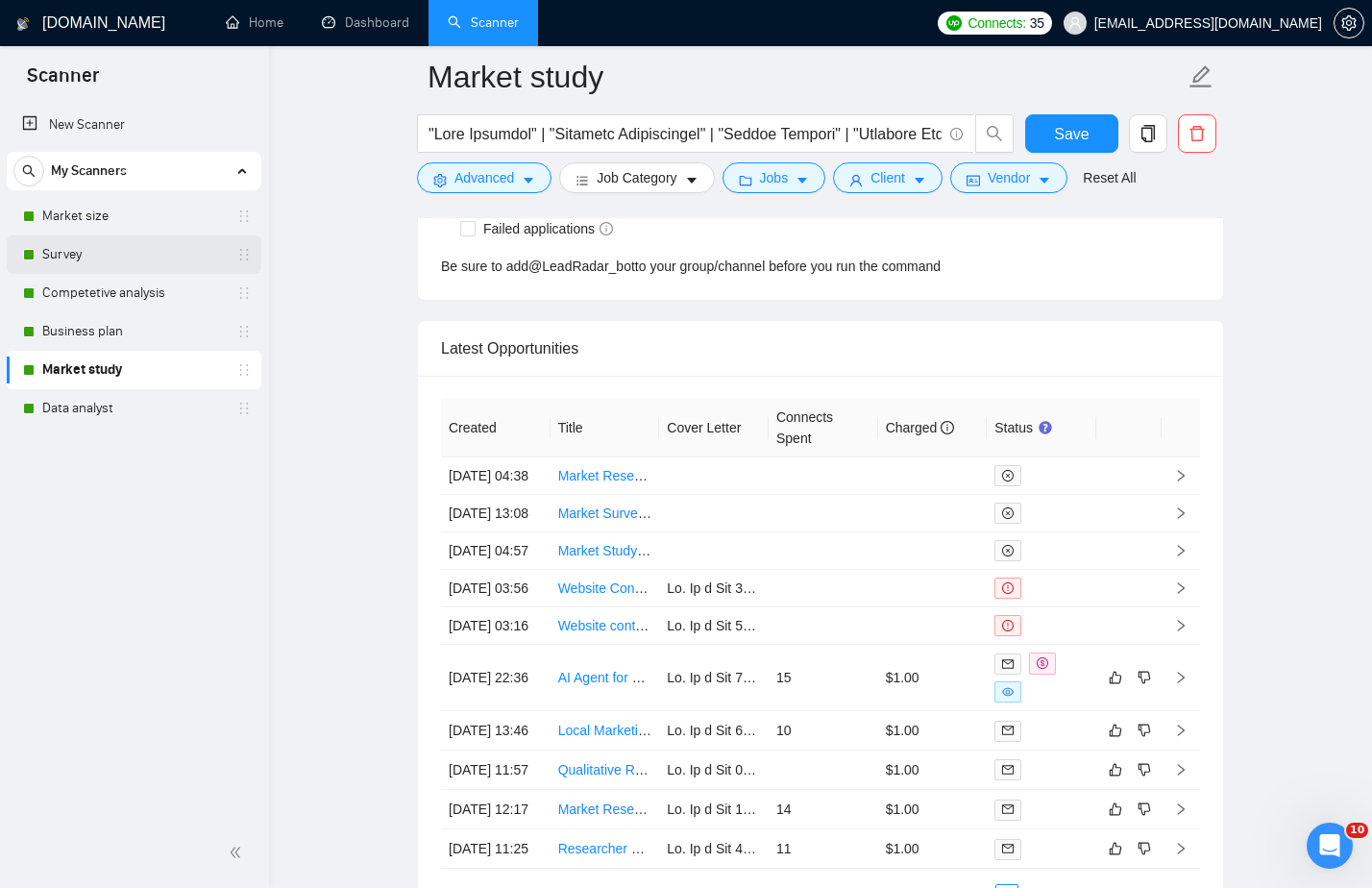
click at [94, 257] on link "Survey" at bounding box center [134, 254] width 183 height 39
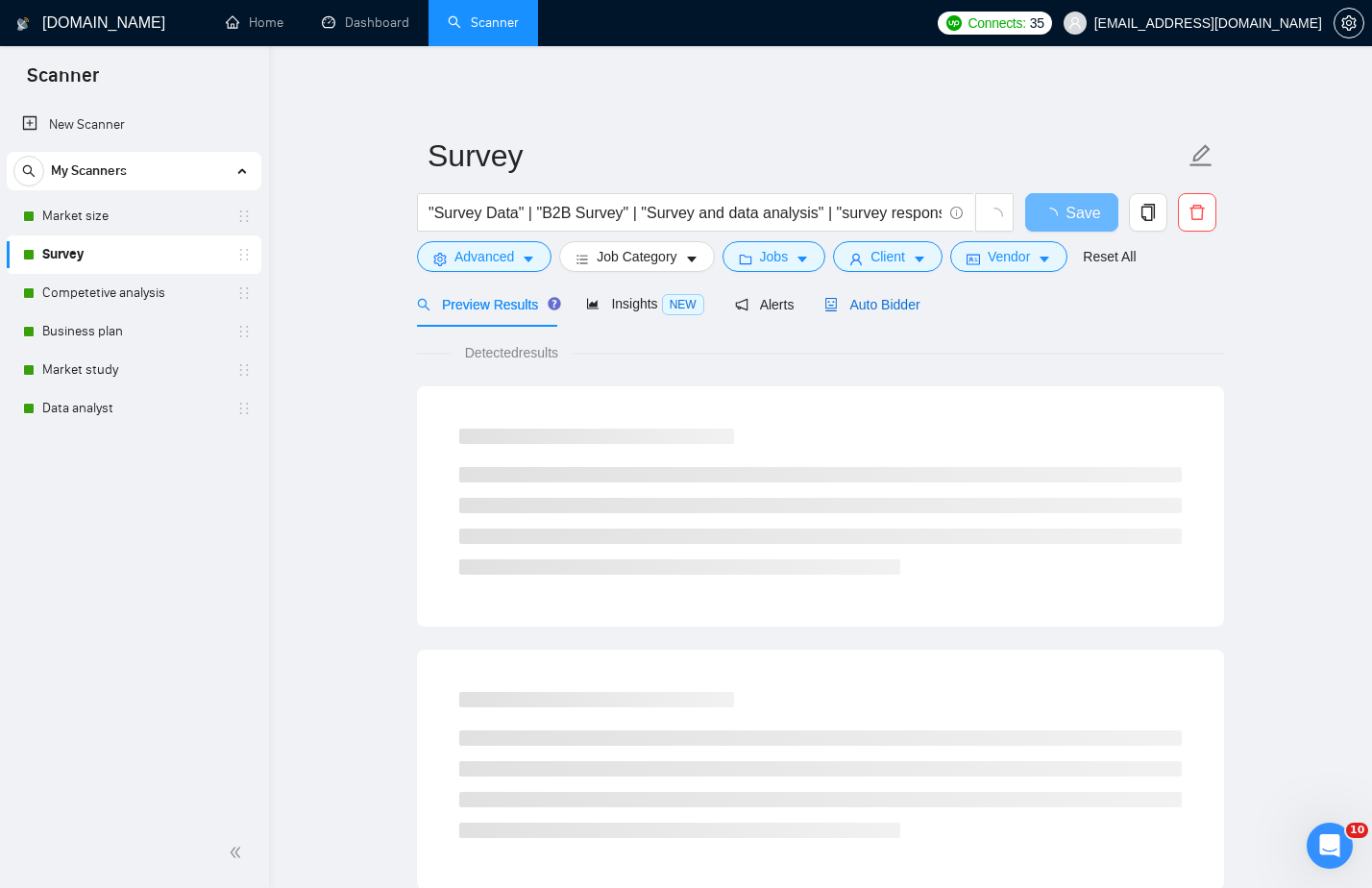
click at [879, 310] on span "Auto Bidder" at bounding box center [871, 305] width 95 height 16
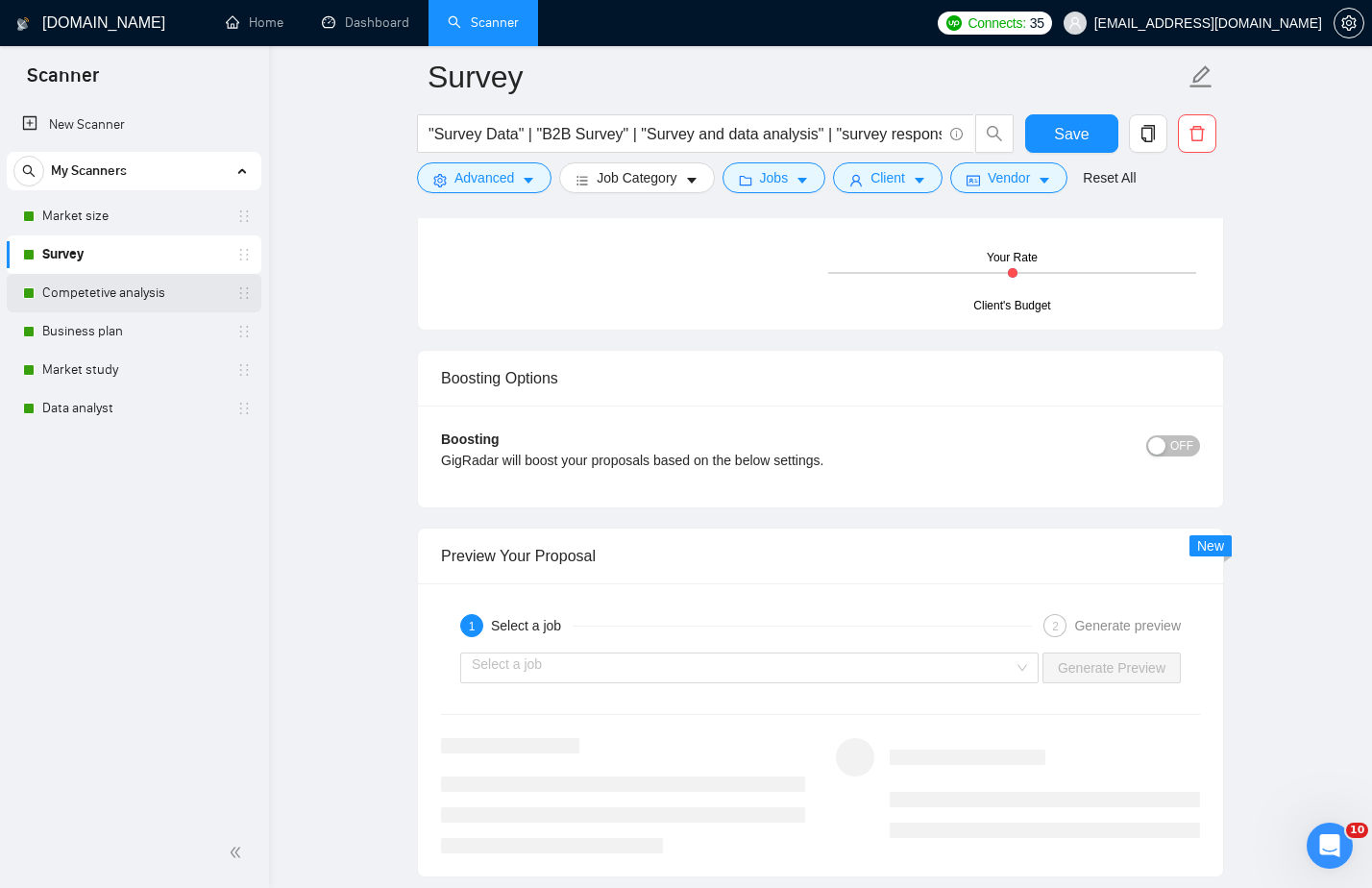
scroll to position [3337, 0]
click at [115, 362] on link "Market study" at bounding box center [134, 370] width 183 height 39
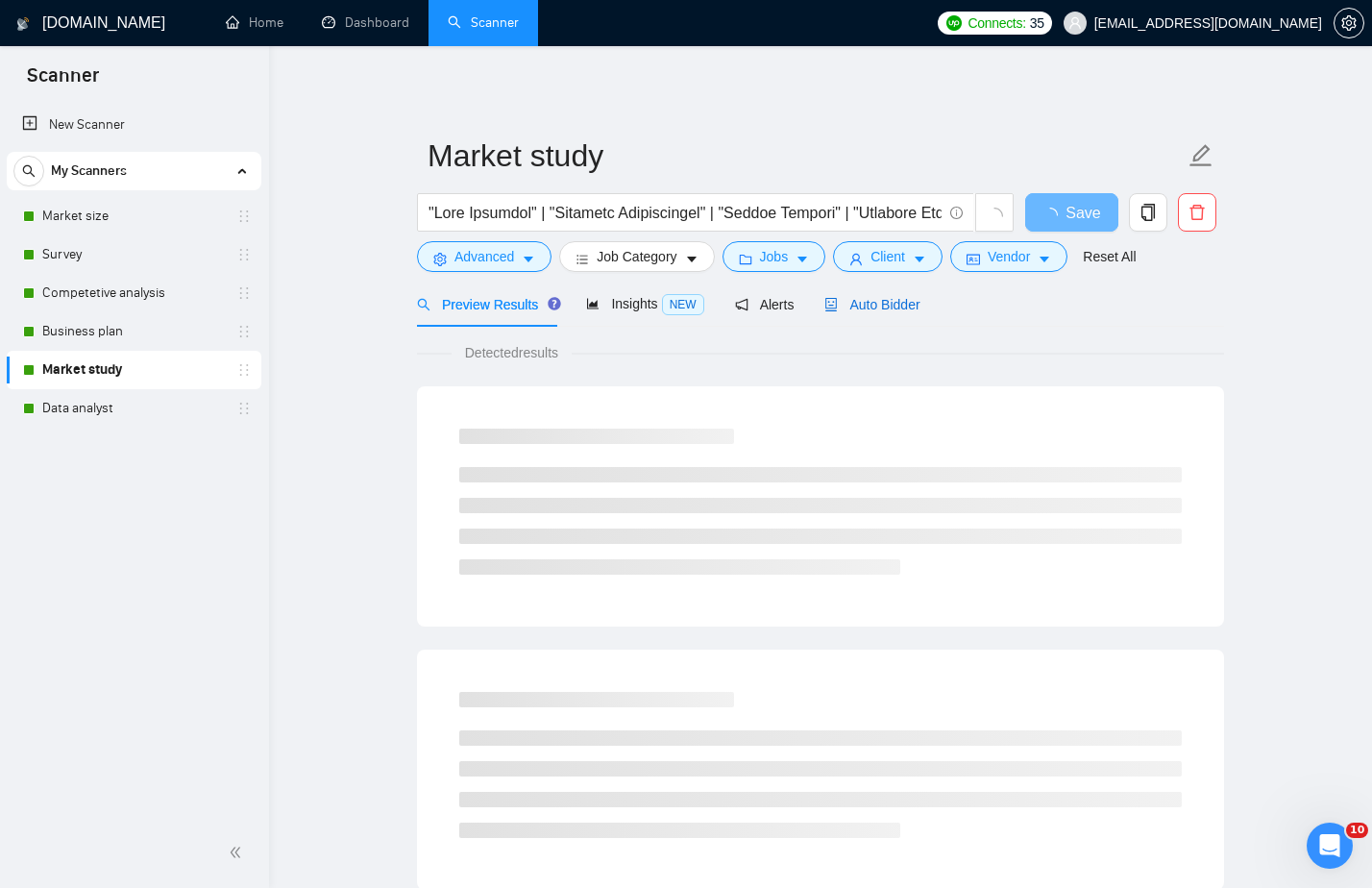
click at [907, 298] on span "Auto Bidder" at bounding box center [871, 305] width 95 height 16
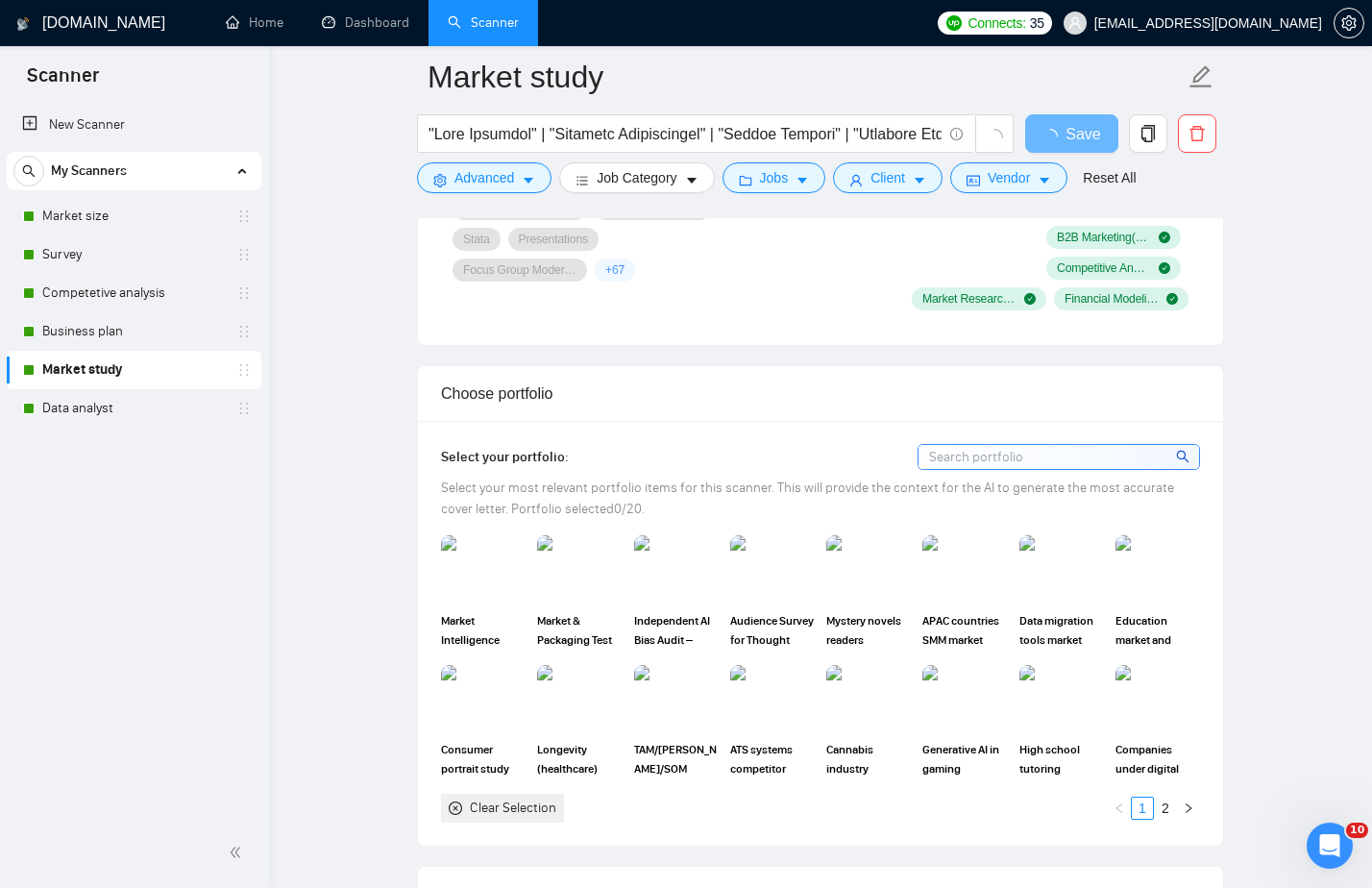
scroll to position [1653, 0]
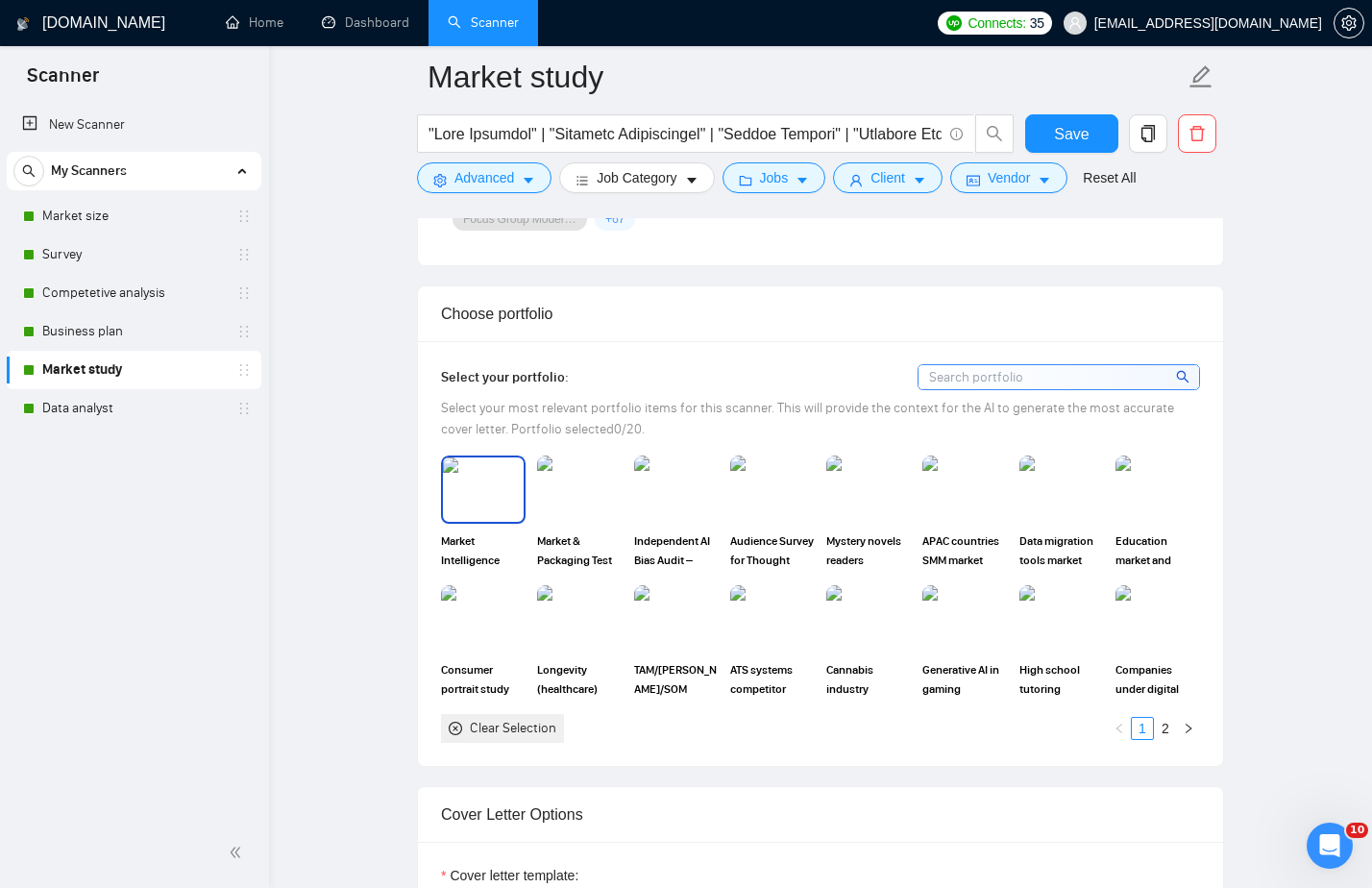
click at [488, 492] on img at bounding box center [484, 488] width 81 height 63
click at [578, 496] on img at bounding box center [580, 488] width 81 height 63
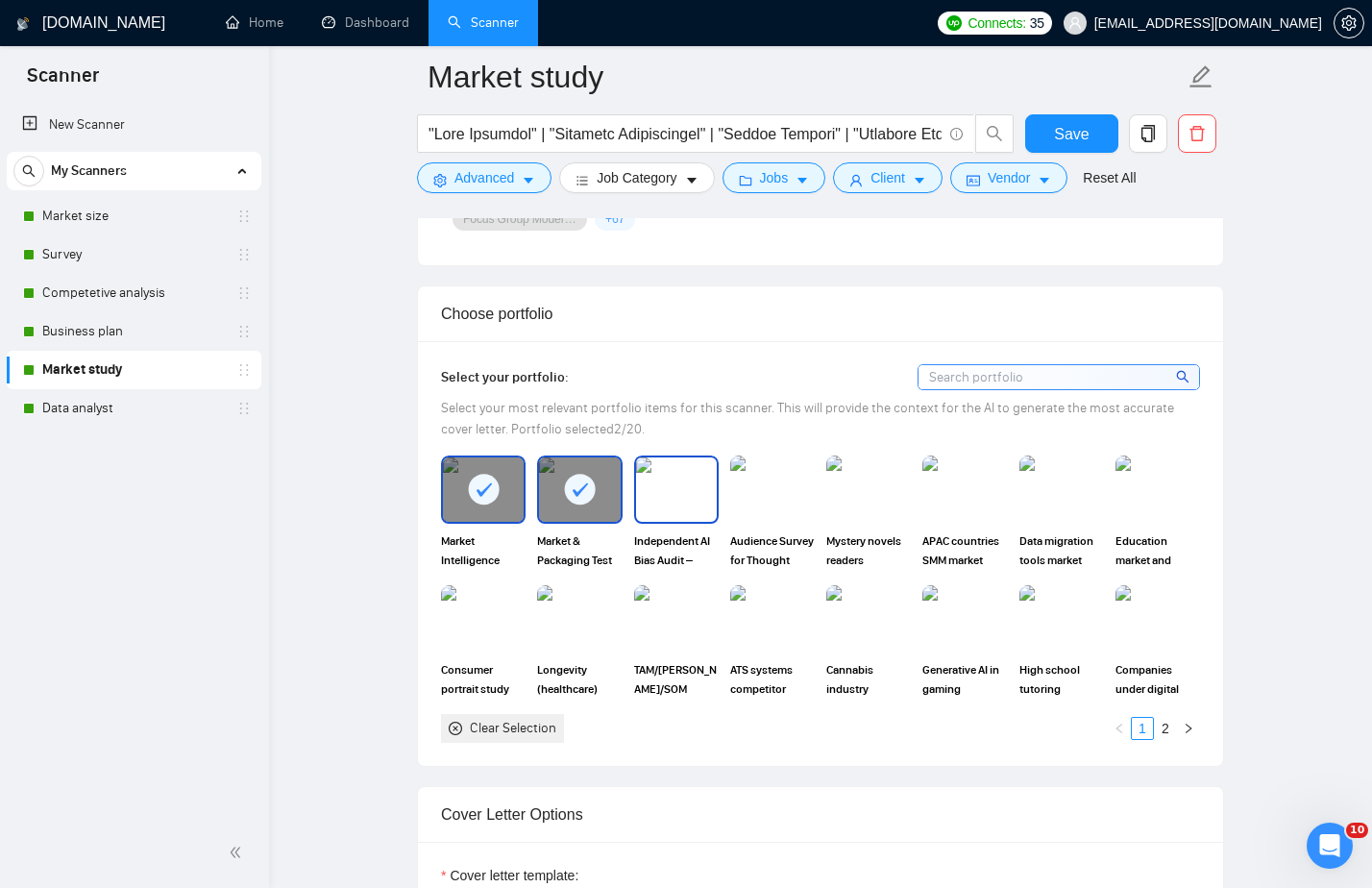
click at [686, 489] on img at bounding box center [677, 488] width 81 height 63
click at [748, 490] on img at bounding box center [773, 488] width 81 height 63
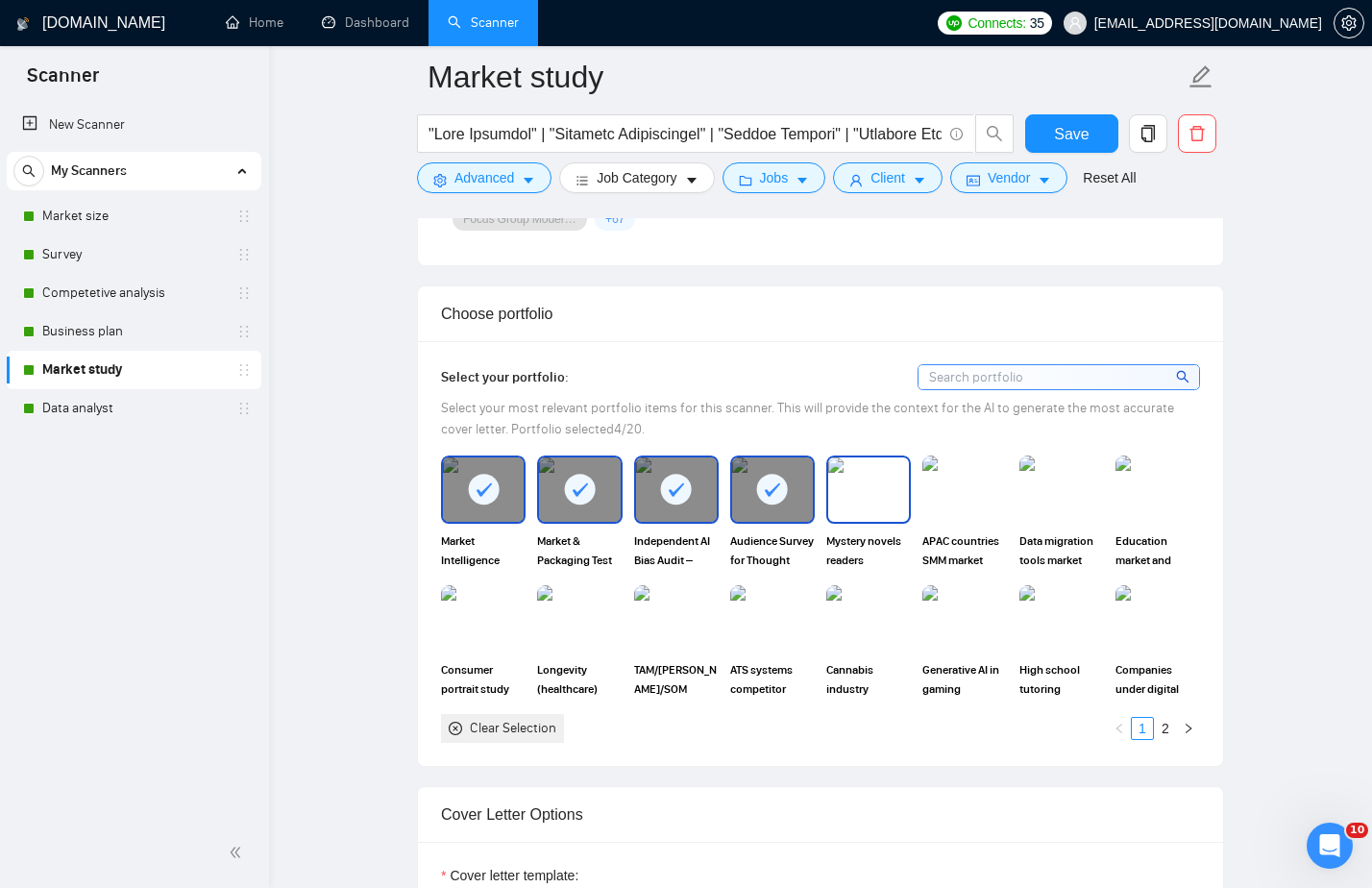
click at [880, 472] on img at bounding box center [869, 488] width 81 height 63
click at [974, 475] on img at bounding box center [964, 488] width 81 height 63
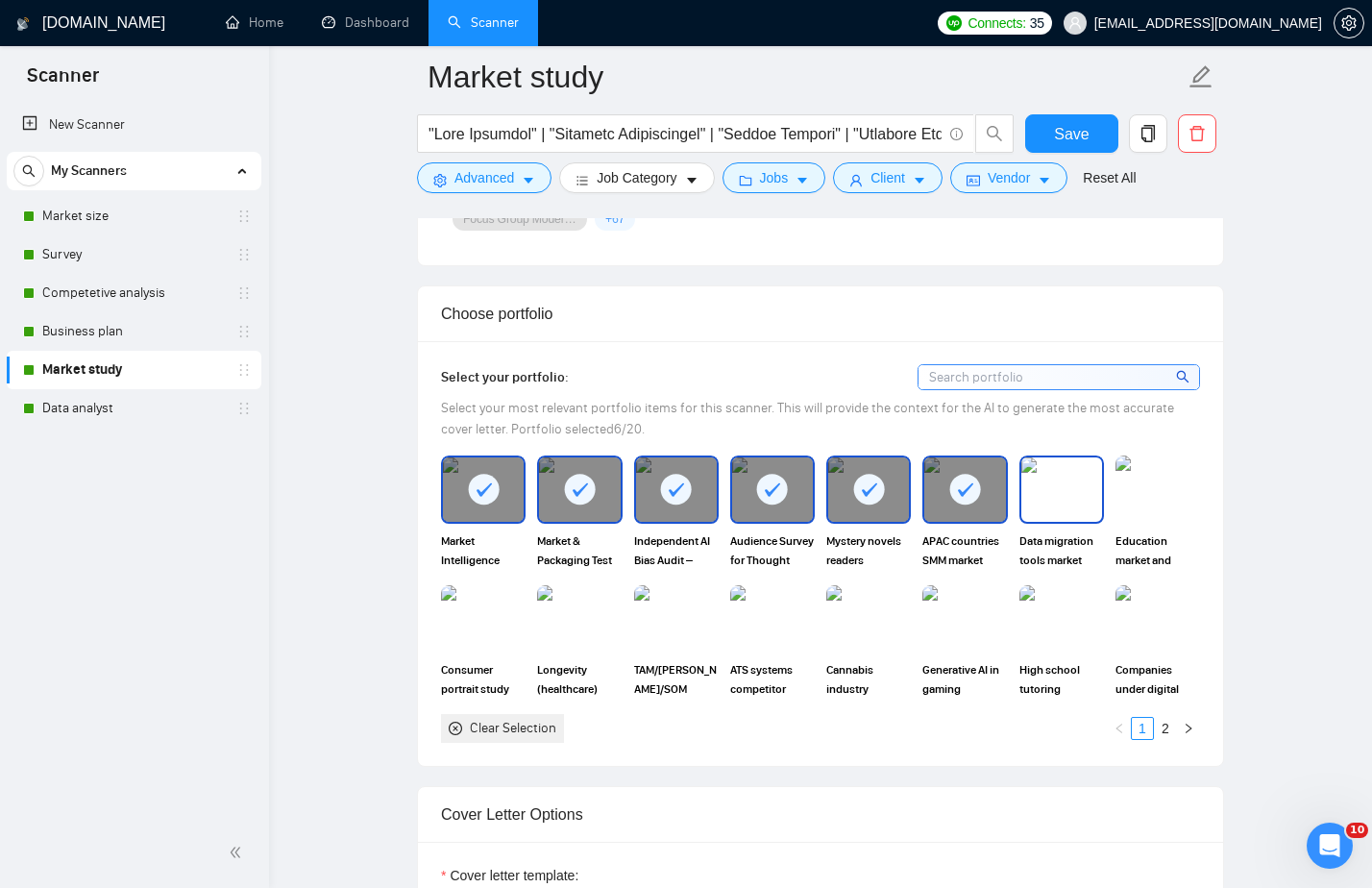
click at [1058, 480] on img at bounding box center [1062, 488] width 81 height 63
click at [1155, 482] on img at bounding box center [1158, 488] width 81 height 63
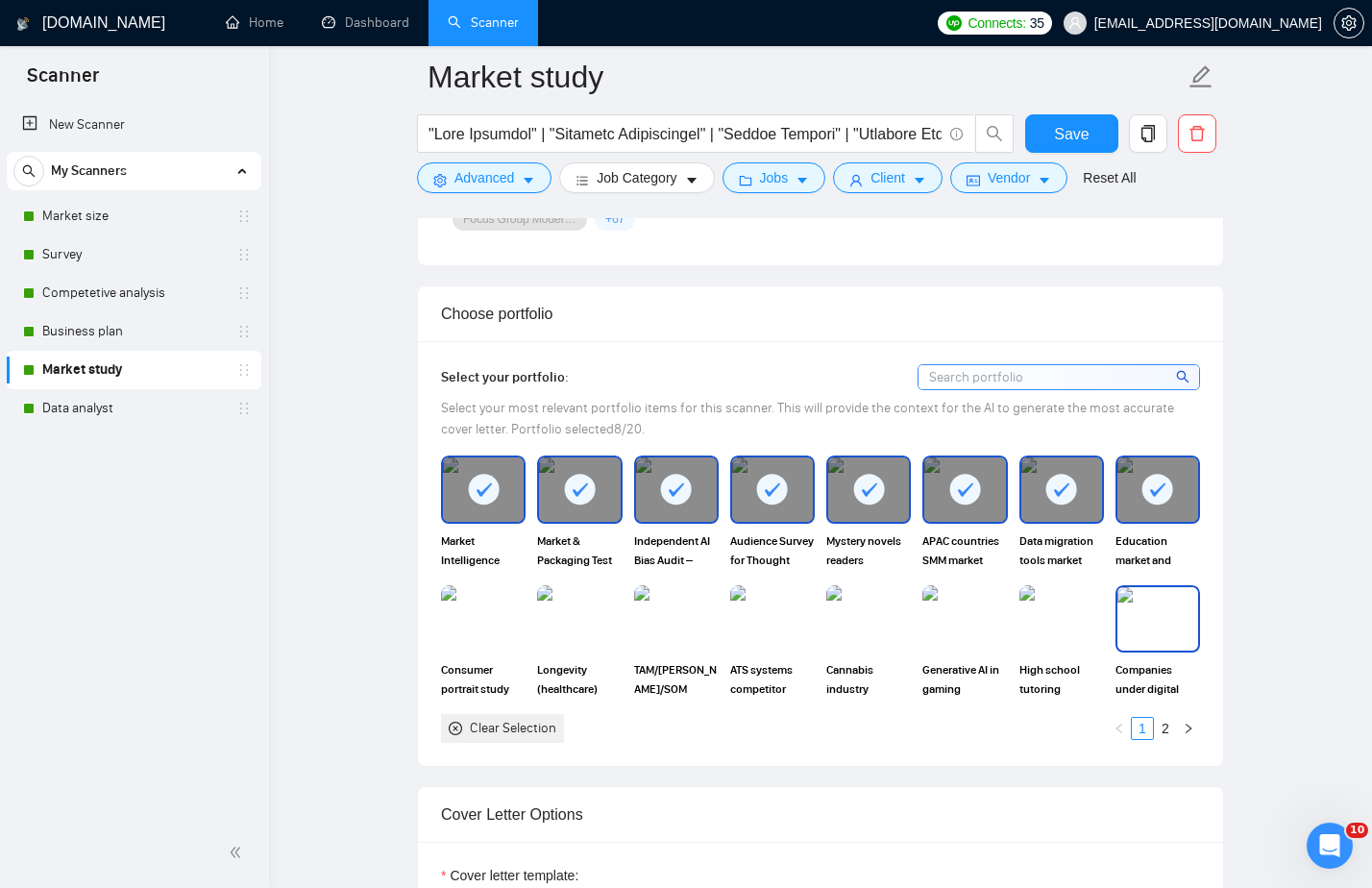
click at [1153, 632] on img at bounding box center [1158, 619] width 81 height 63
click at [1029, 632] on img at bounding box center [1062, 619] width 81 height 63
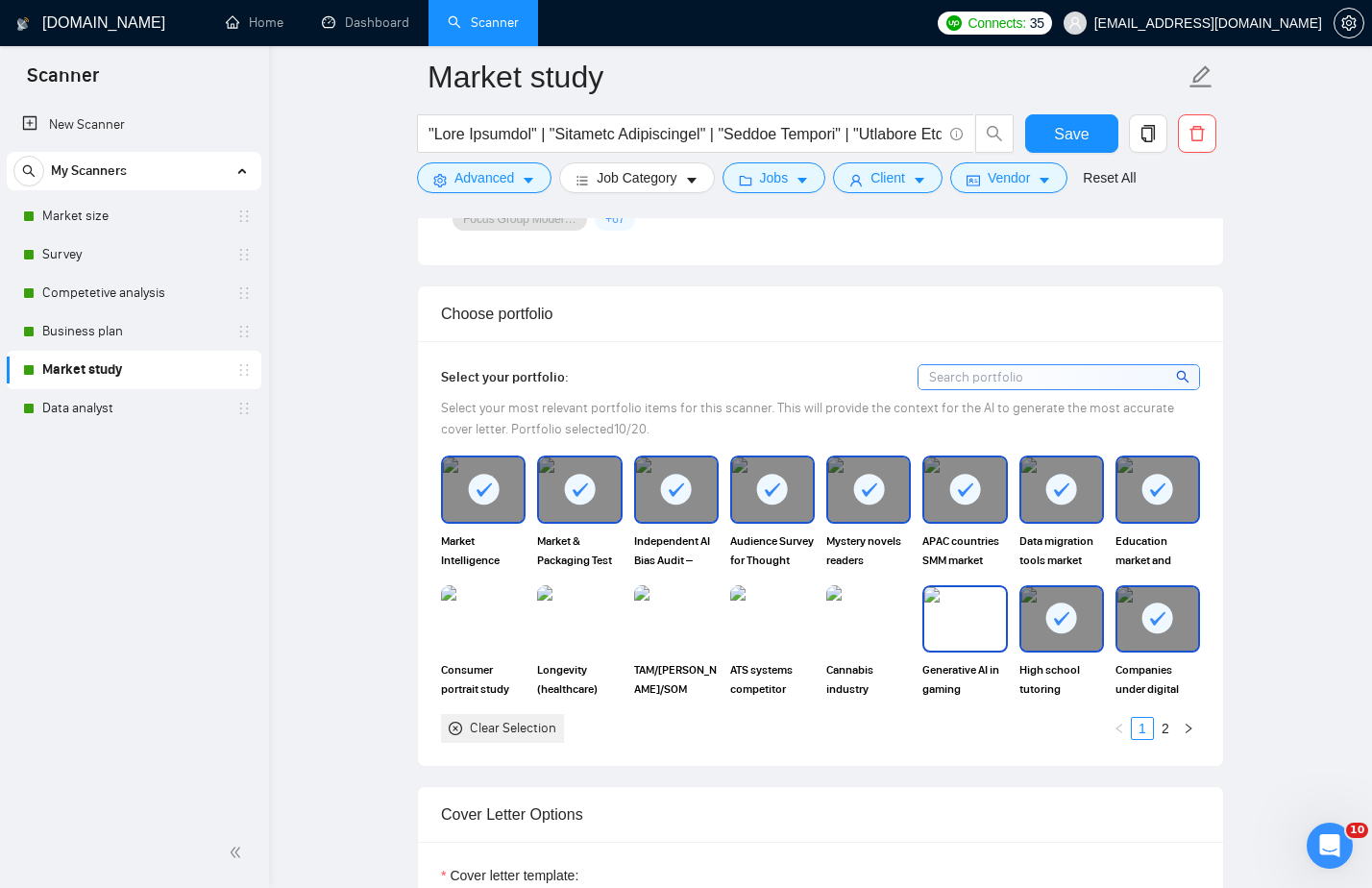
click at [944, 632] on img at bounding box center [964, 619] width 81 height 63
click at [851, 625] on img at bounding box center [869, 619] width 81 height 63
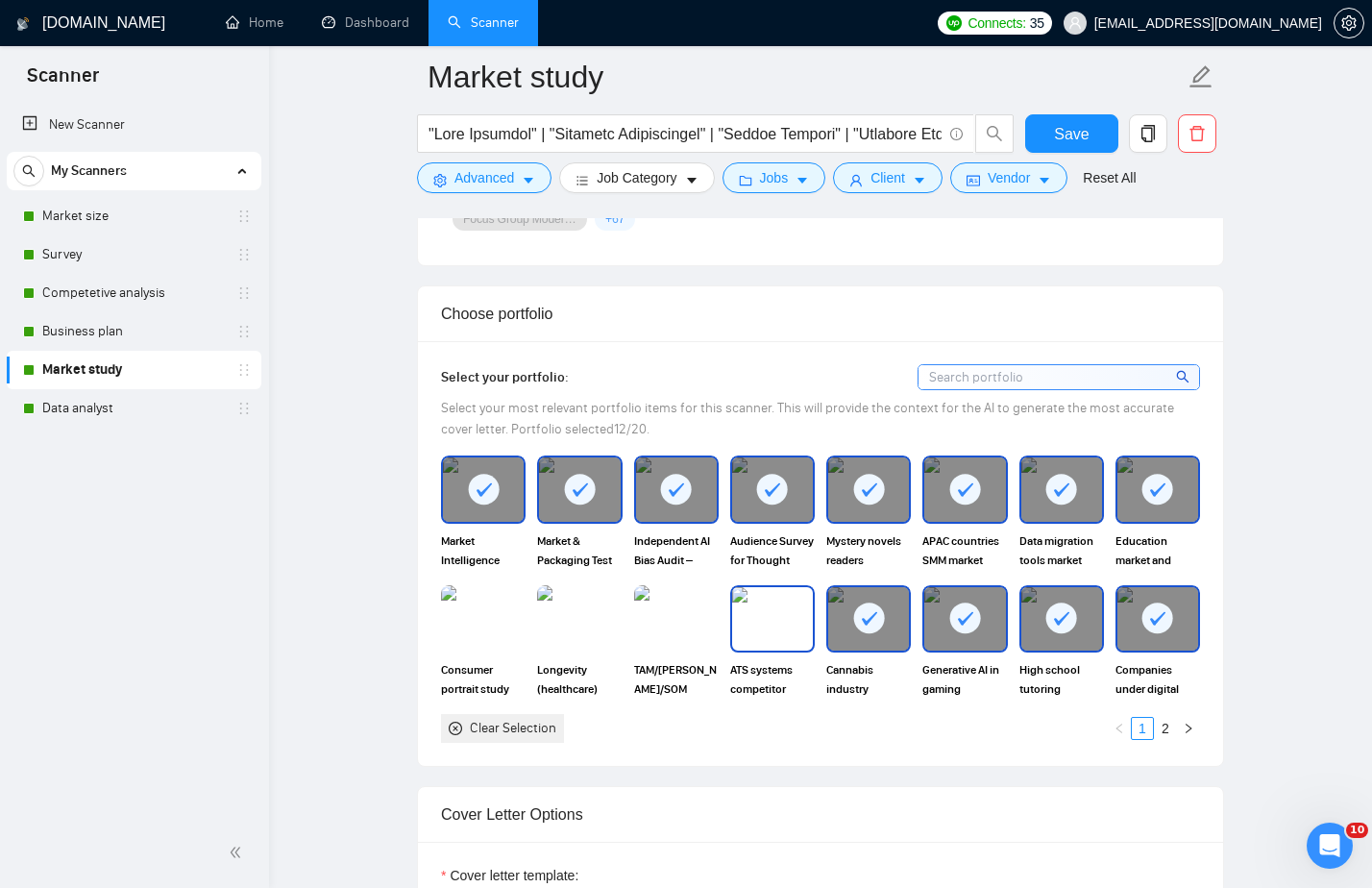
click at [735, 625] on img at bounding box center [773, 619] width 81 height 63
click at [656, 625] on img at bounding box center [677, 619] width 81 height 63
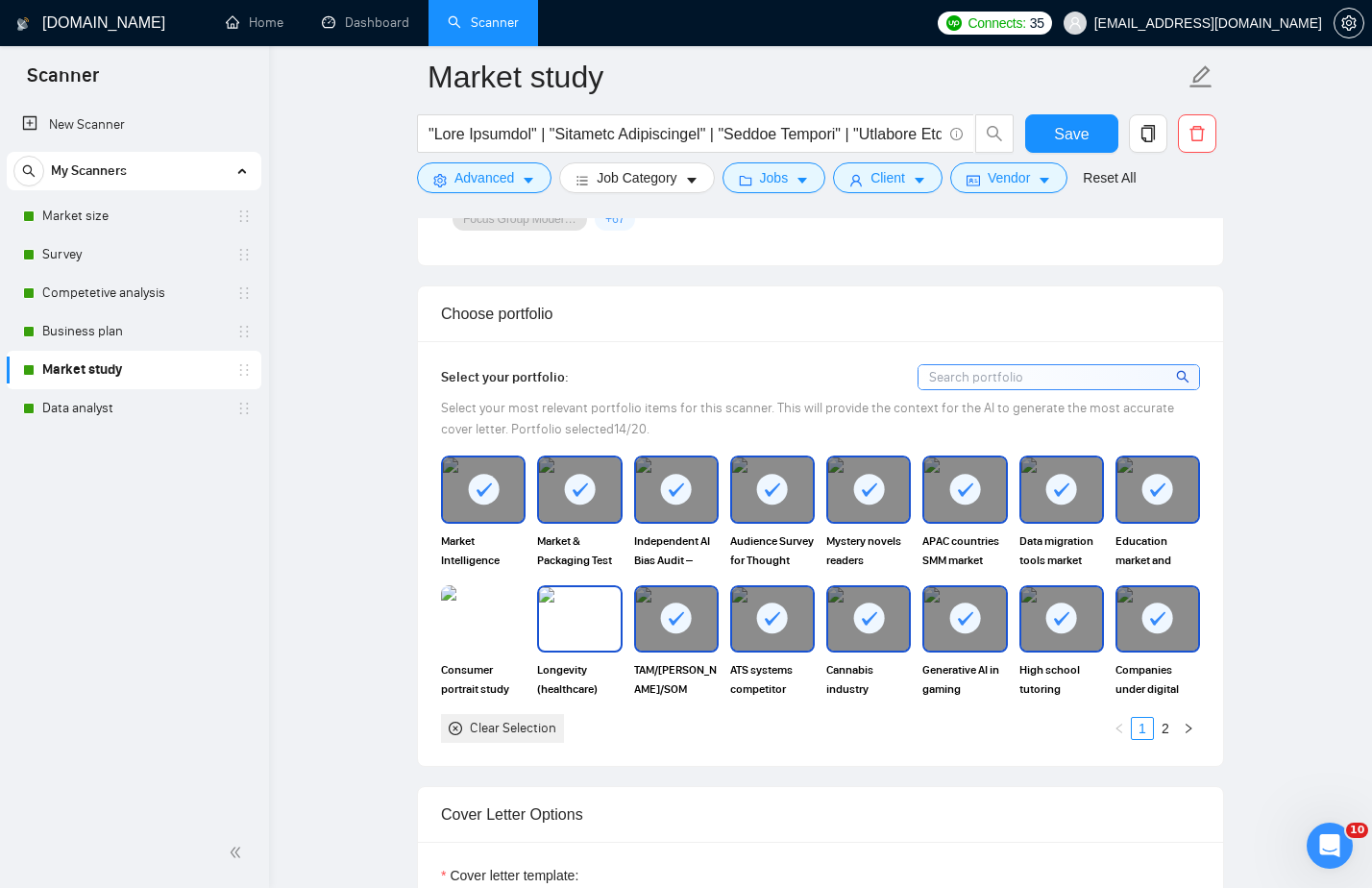
click at [585, 620] on img at bounding box center [580, 619] width 81 height 63
click at [503, 620] on img at bounding box center [483, 619] width 84 height 67
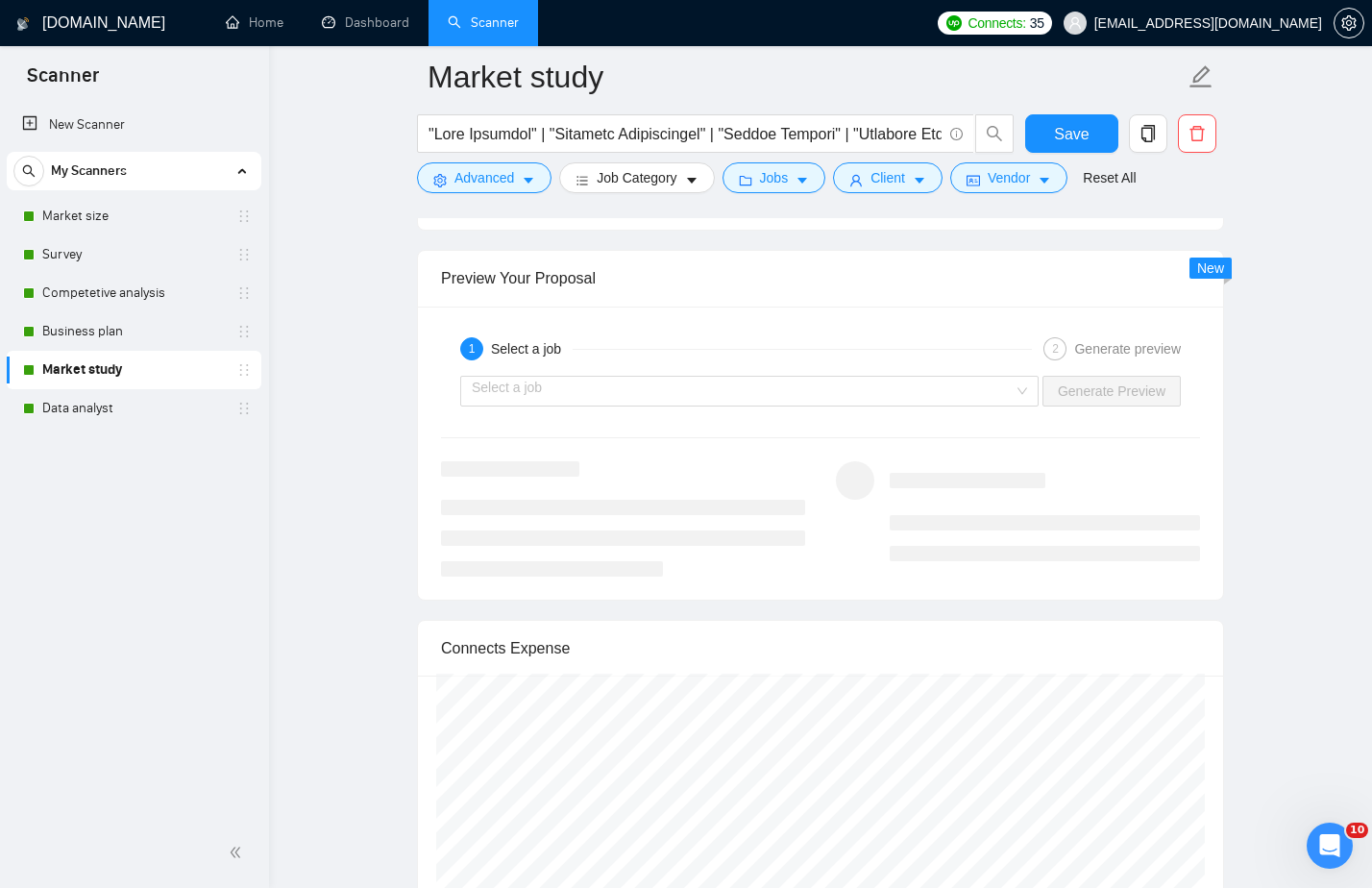
scroll to position [3418, 0]
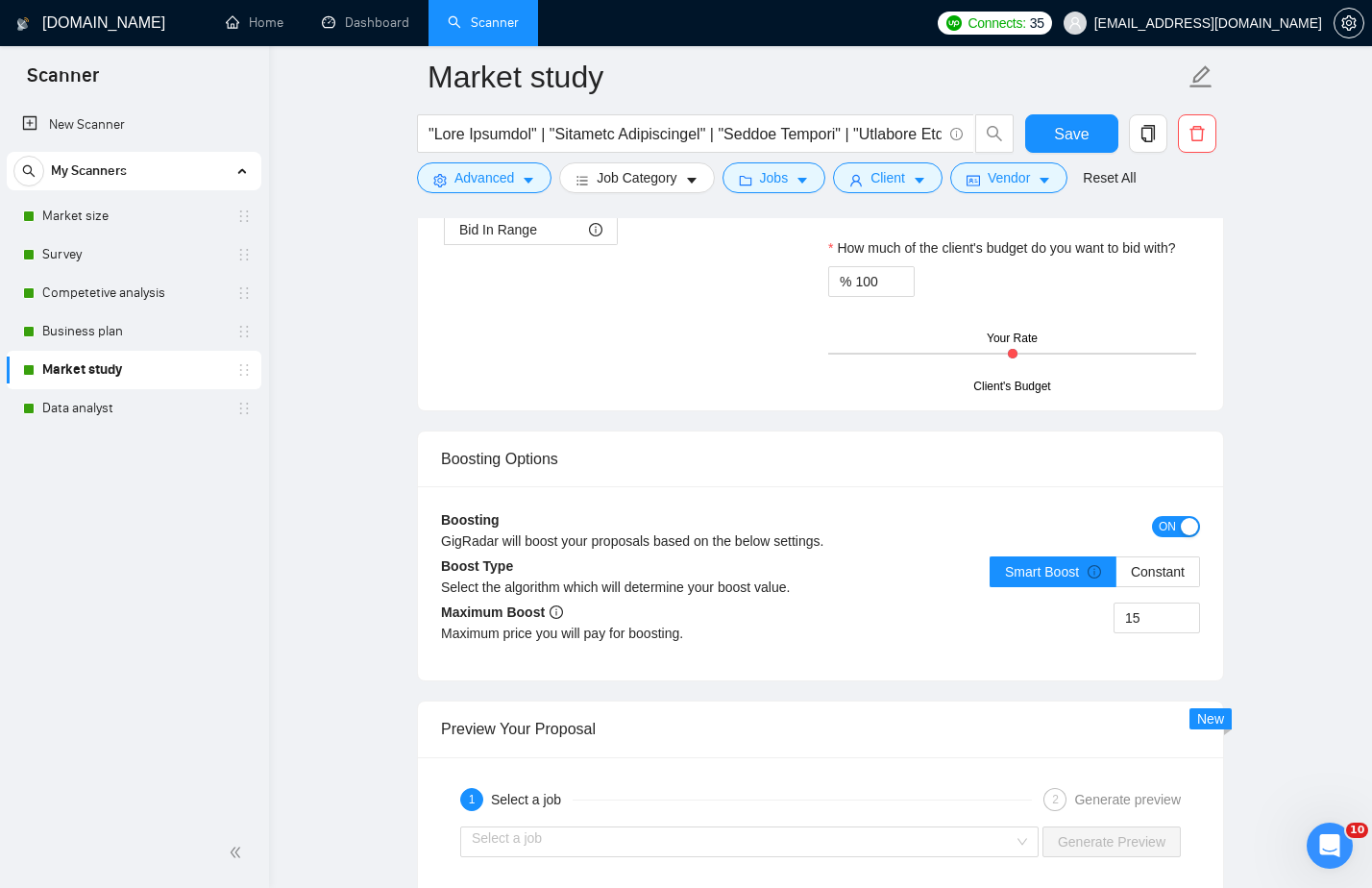
click at [1142, 616] on input "15" at bounding box center [1156, 617] width 84 height 29
type input "10"
click at [1088, 139] on span "Save" at bounding box center [1071, 133] width 35 height 24
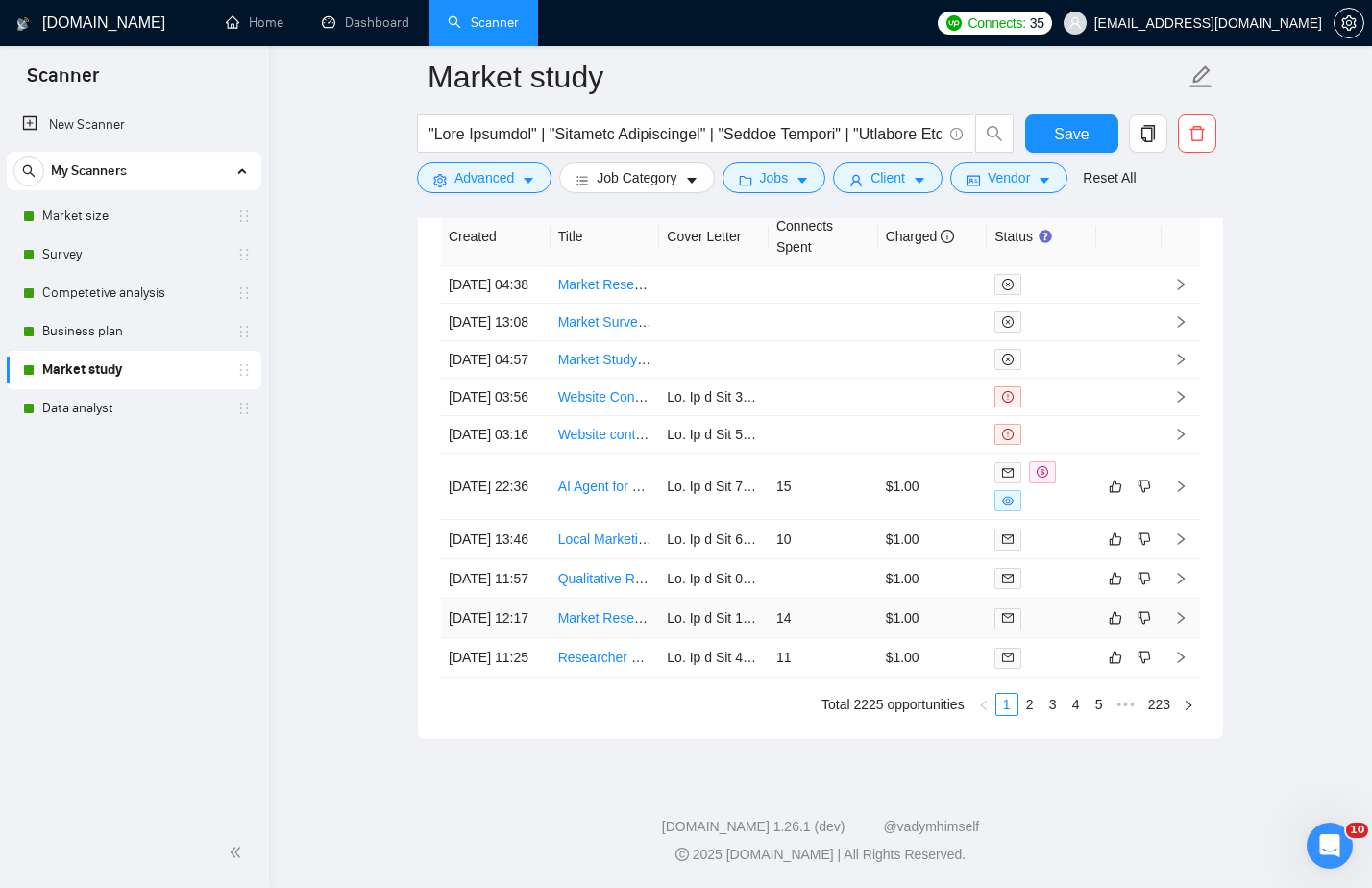
scroll to position [5529, 0]
click at [1033, 702] on link "2" at bounding box center [1030, 703] width 21 height 21
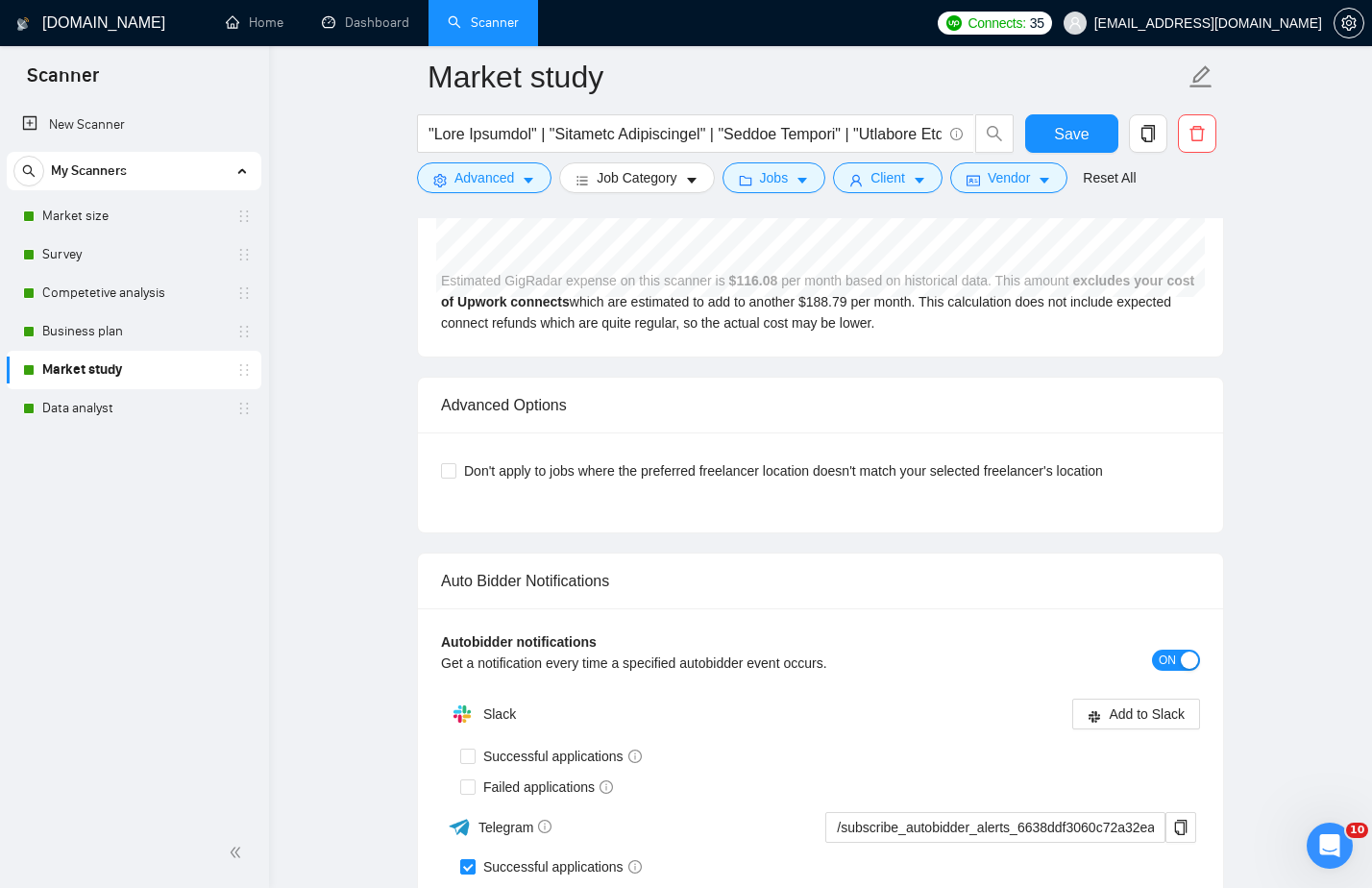
scroll to position [4011, 0]
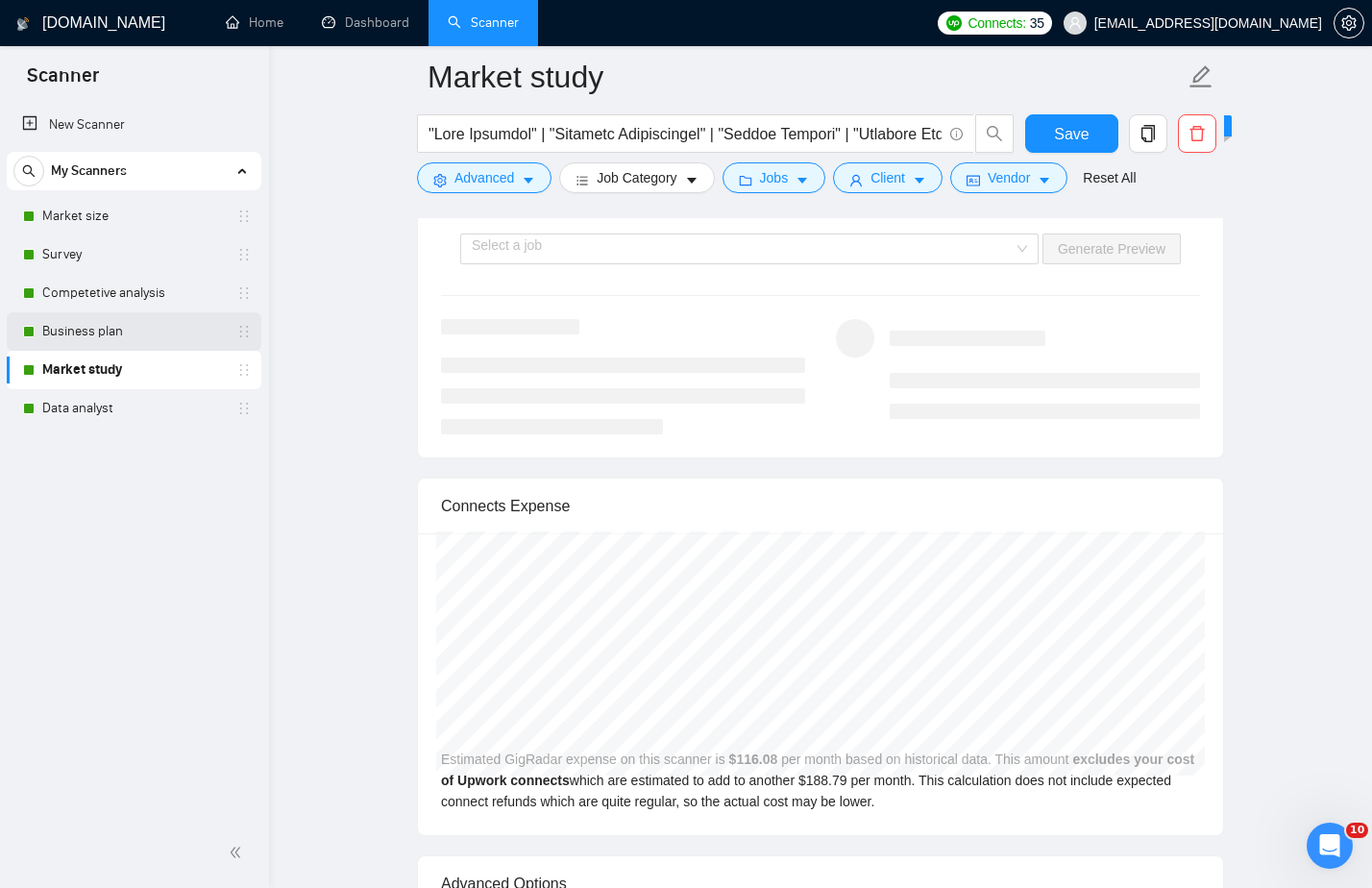
click at [106, 335] on link "Business plan" at bounding box center [134, 331] width 183 height 39
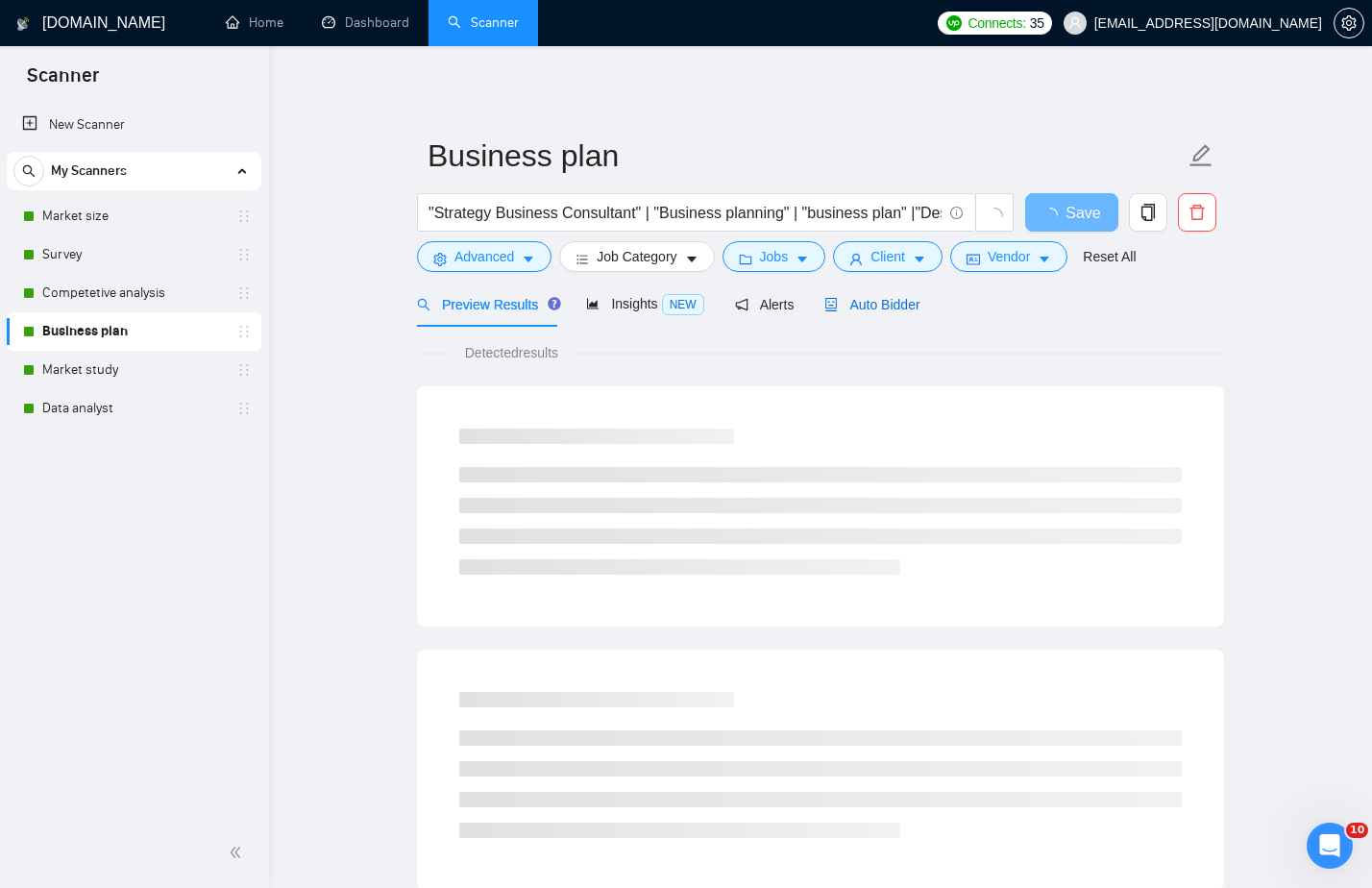
click at [911, 298] on span "Auto Bidder" at bounding box center [871, 305] width 95 height 16
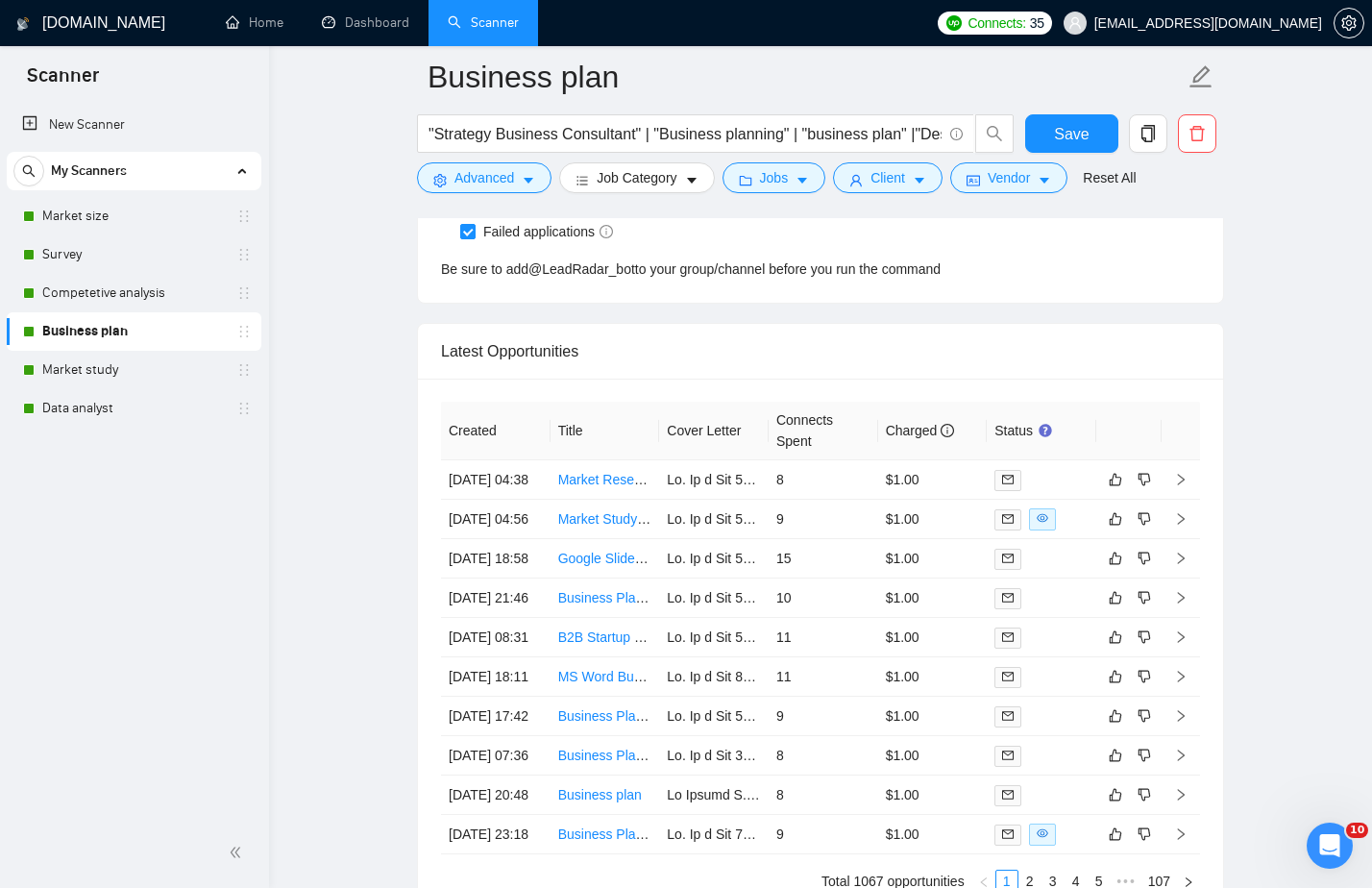
scroll to position [5017, 0]
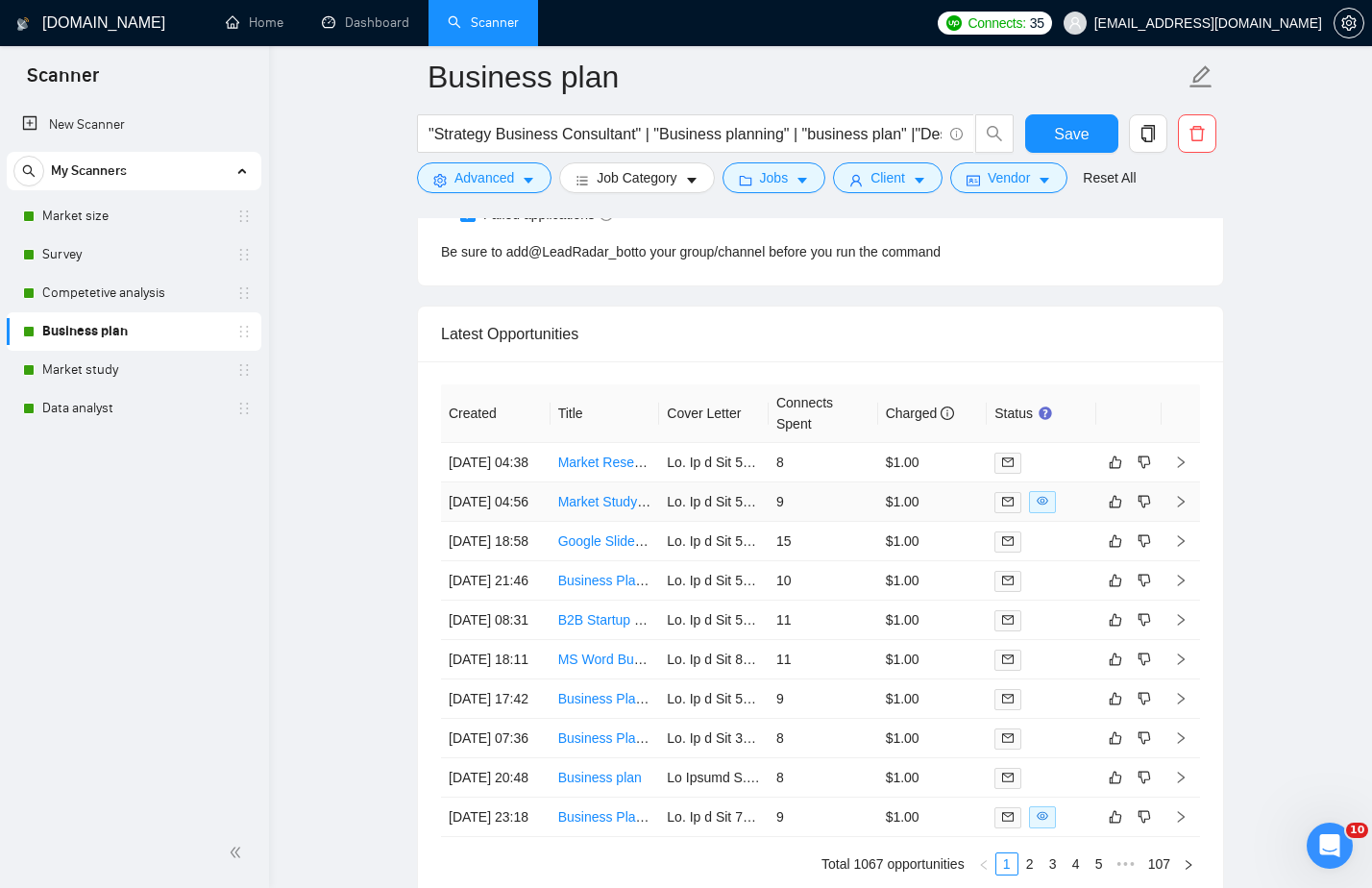
click at [601, 509] on link "Market Study and Feasibility Plan for The Wrestling House in [GEOGRAPHIC_DATA]" at bounding box center [811, 501] width 506 height 16
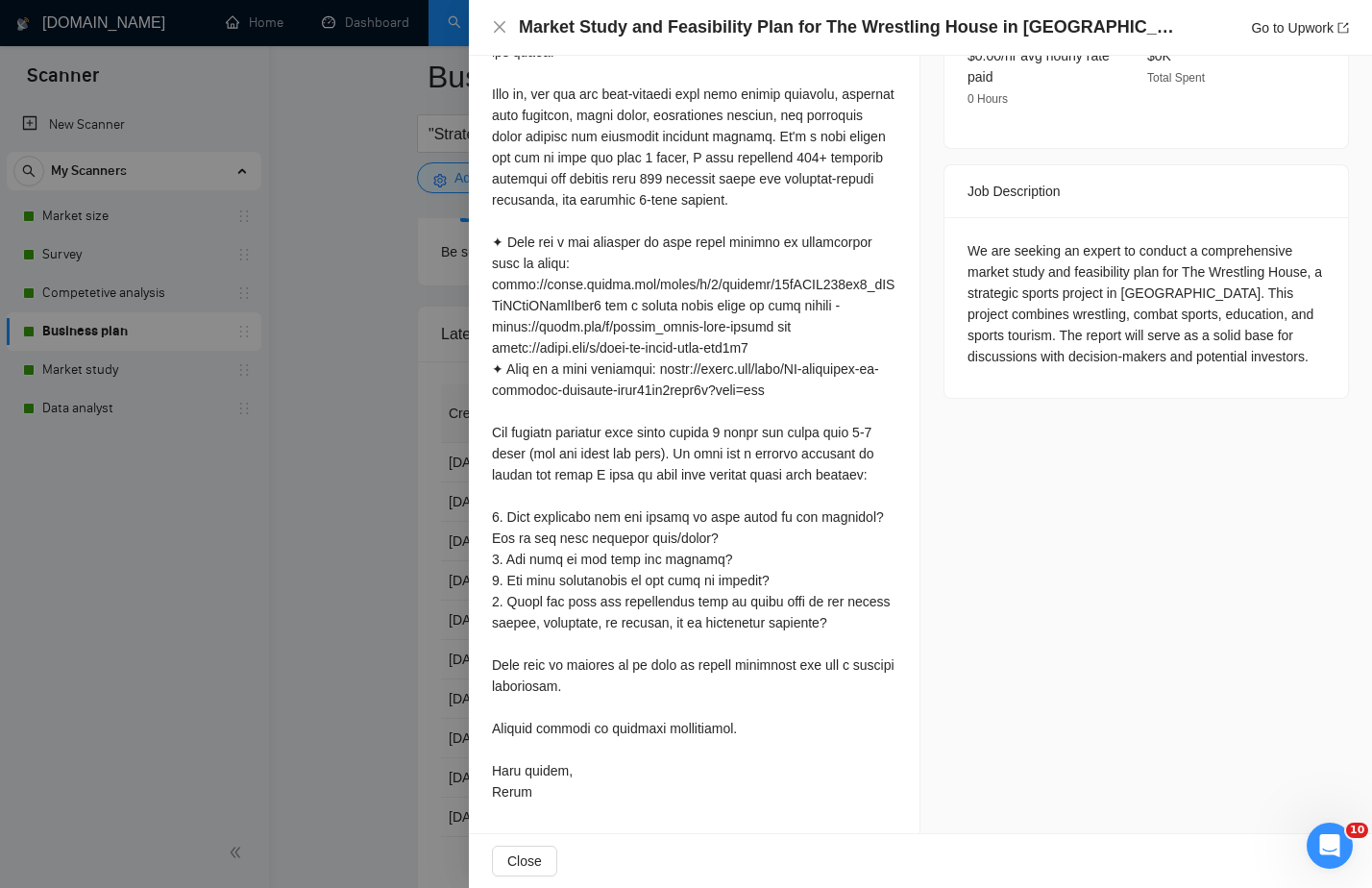
scroll to position [692, 0]
click at [406, 611] on div at bounding box center [686, 444] width 1372 height 888
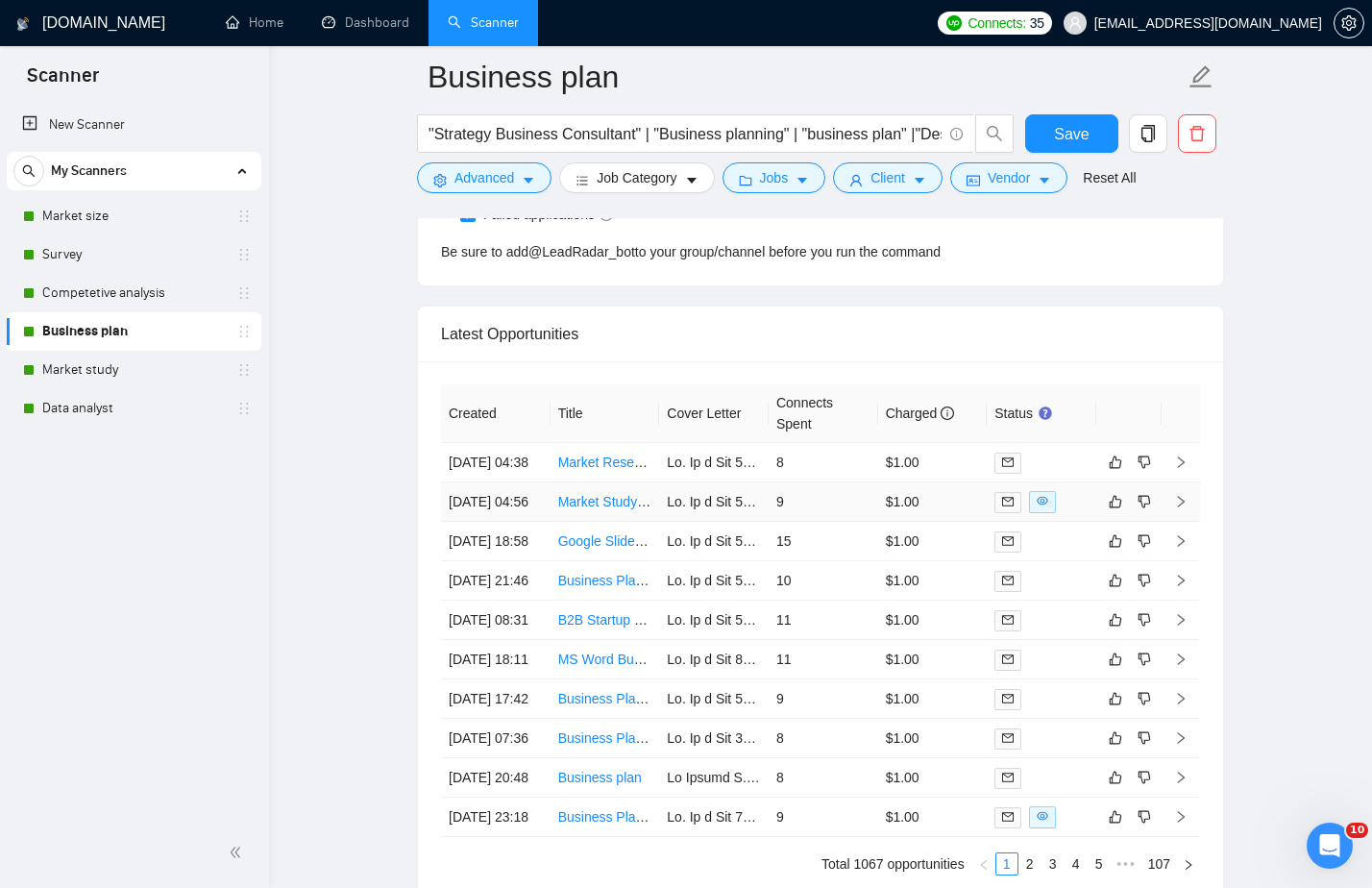
click at [622, 509] on link "Market Study and Feasibility Plan for The Wrestling House in [GEOGRAPHIC_DATA]" at bounding box center [811, 501] width 506 height 16
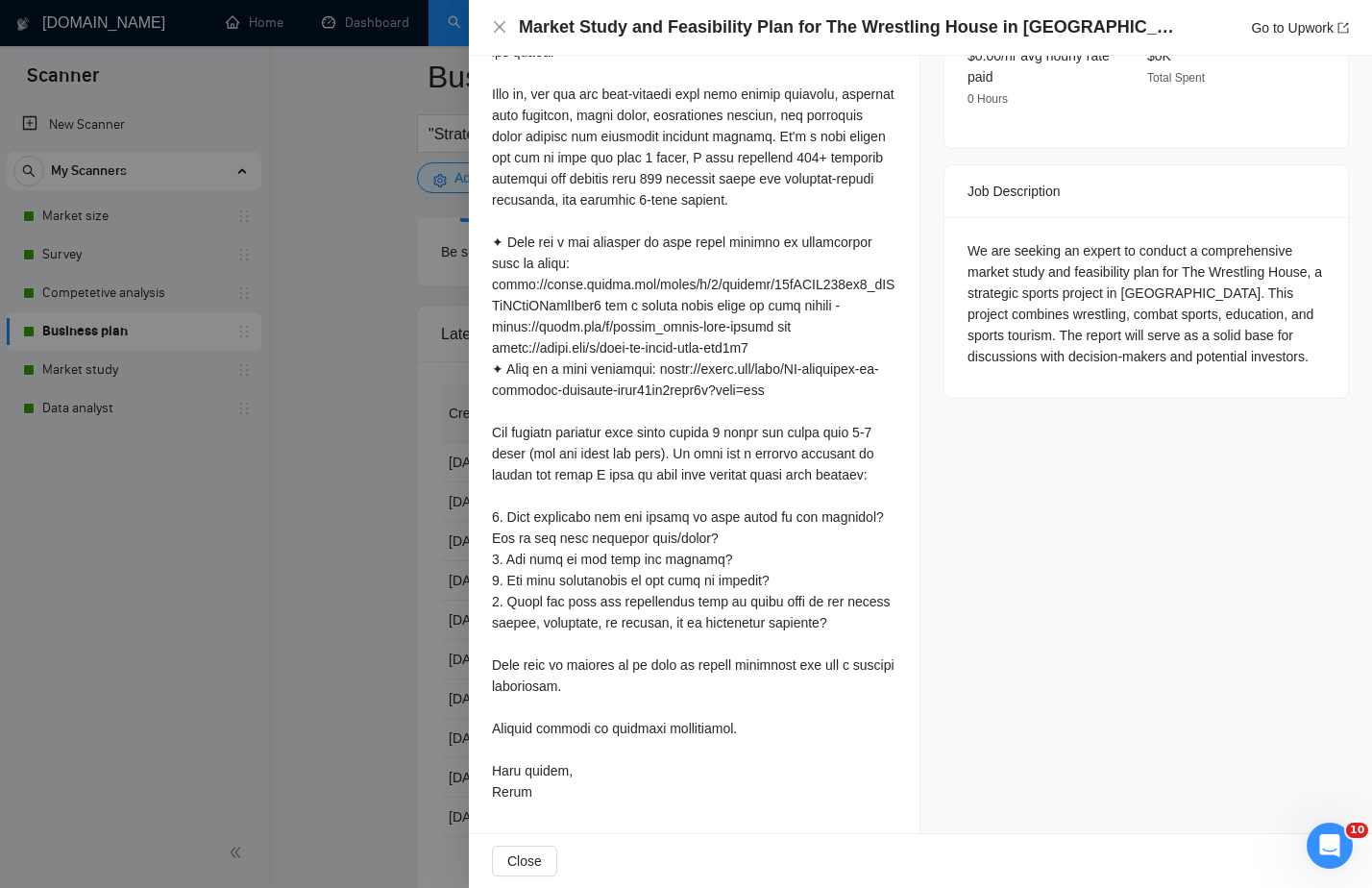
click at [328, 244] on div at bounding box center [686, 444] width 1372 height 888
